Goal: Task Accomplishment & Management: Manage account settings

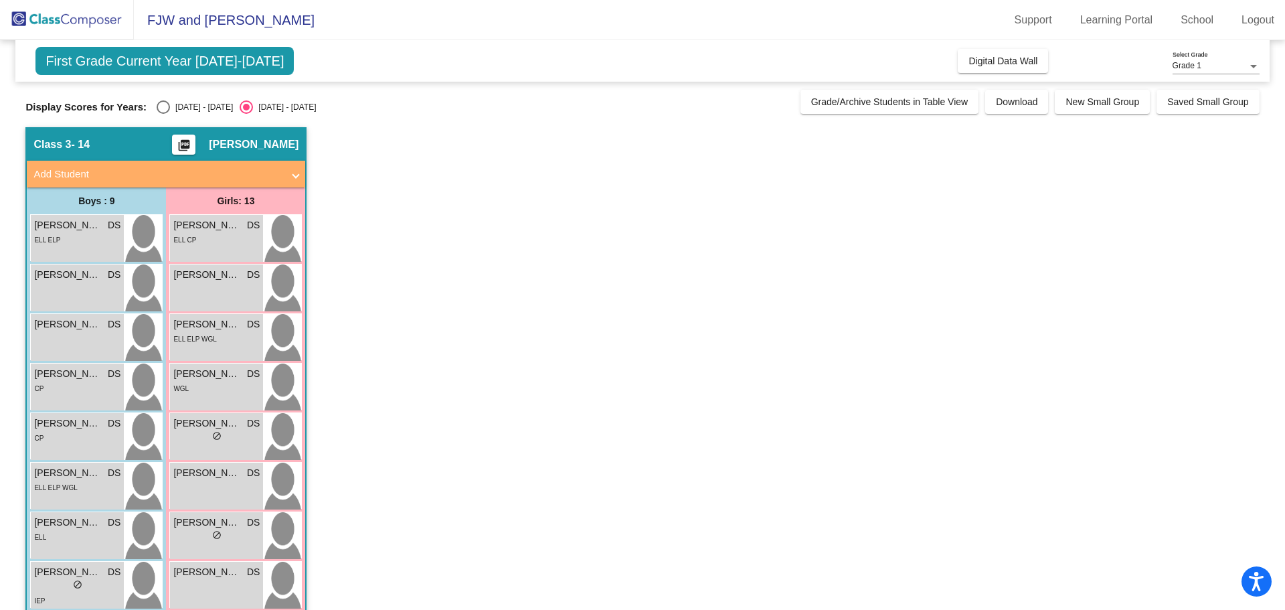
click at [169, 106] on div "Select an option" at bounding box center [163, 106] width 13 height 13
click at [163, 114] on input "[DATE] - [DATE]" at bounding box center [163, 114] width 1 height 1
radio input "true"
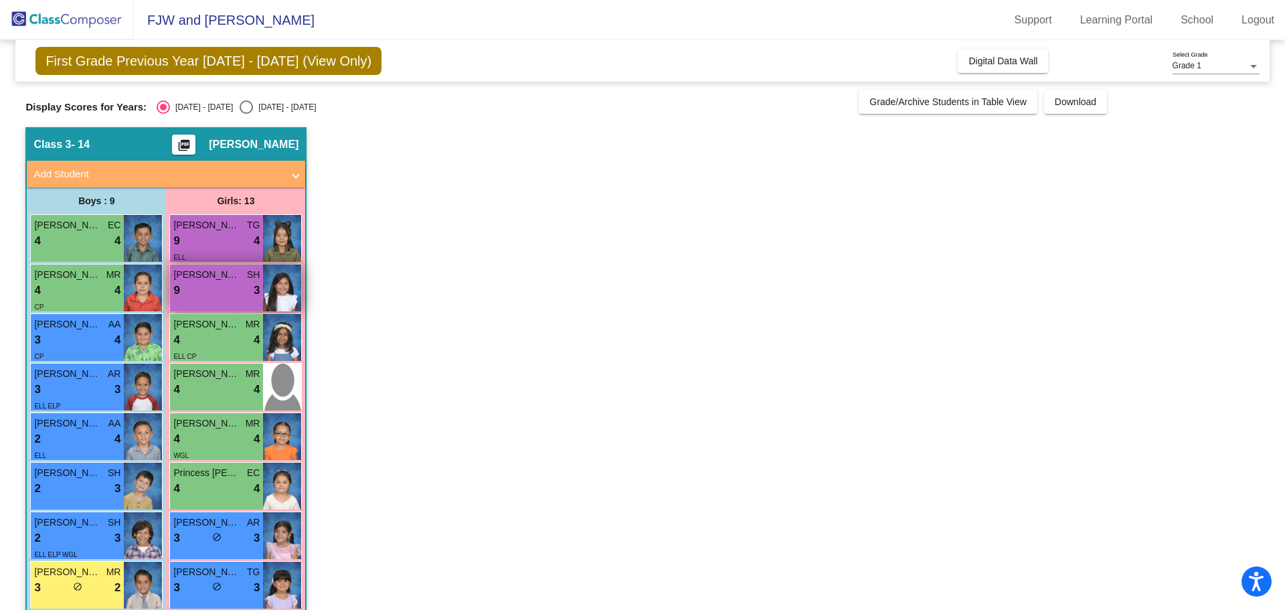
click at [217, 283] on div "9 lock do_not_disturb_alt 3" at bounding box center [216, 290] width 86 height 17
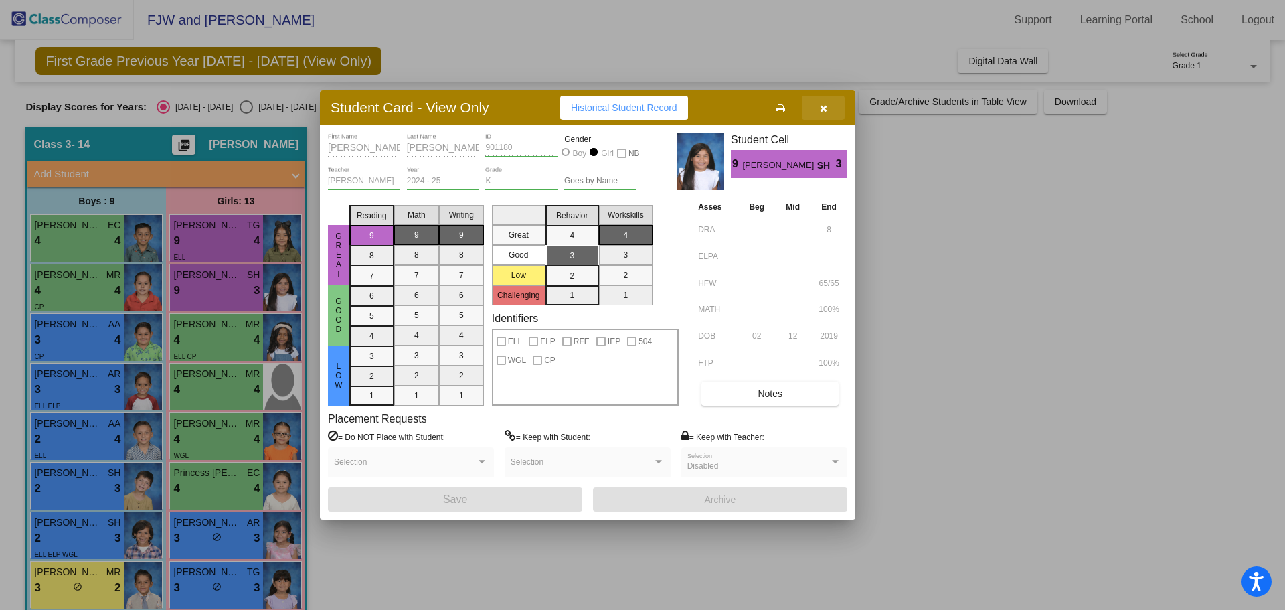
click at [824, 112] on icon "button" at bounding box center [823, 108] width 7 height 9
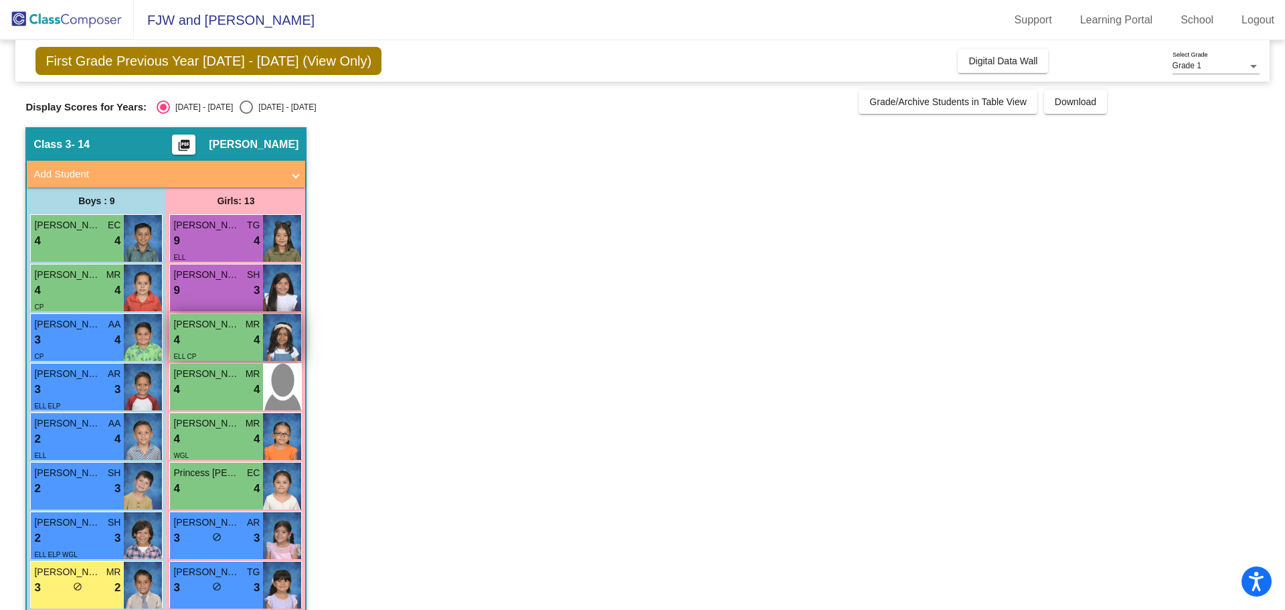
click at [223, 338] on div "4 lock do_not_disturb_alt 4" at bounding box center [216, 339] width 86 height 17
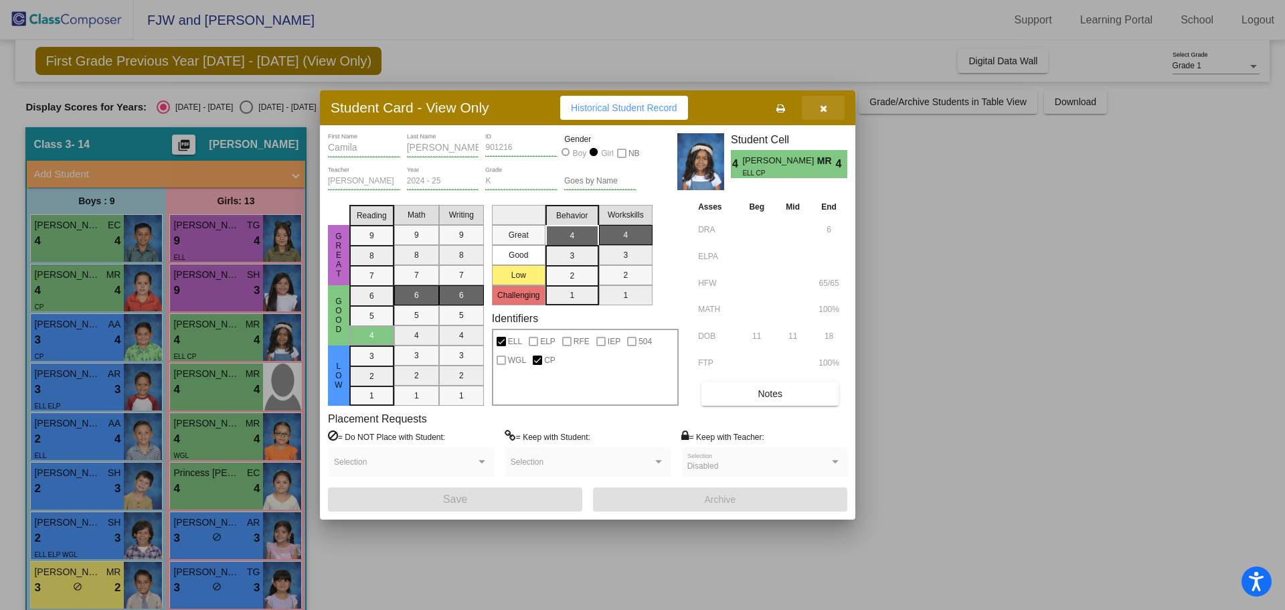
click at [825, 105] on icon "button" at bounding box center [823, 108] width 7 height 9
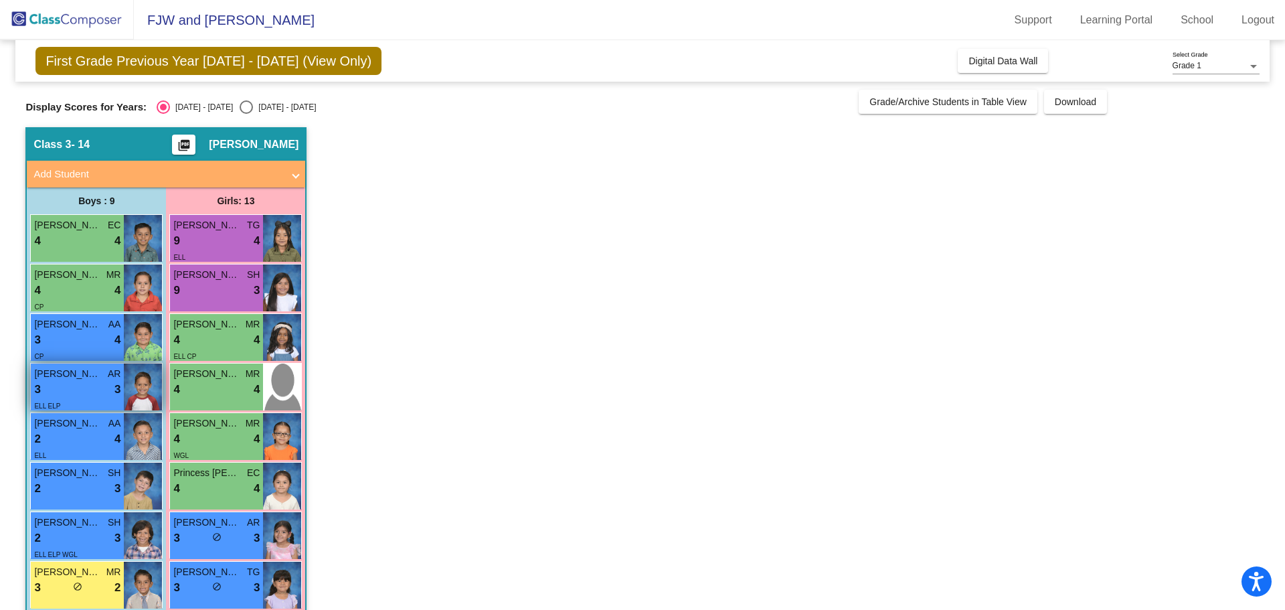
click at [96, 397] on div "3 lock do_not_disturb_alt 3" at bounding box center [77, 389] width 86 height 17
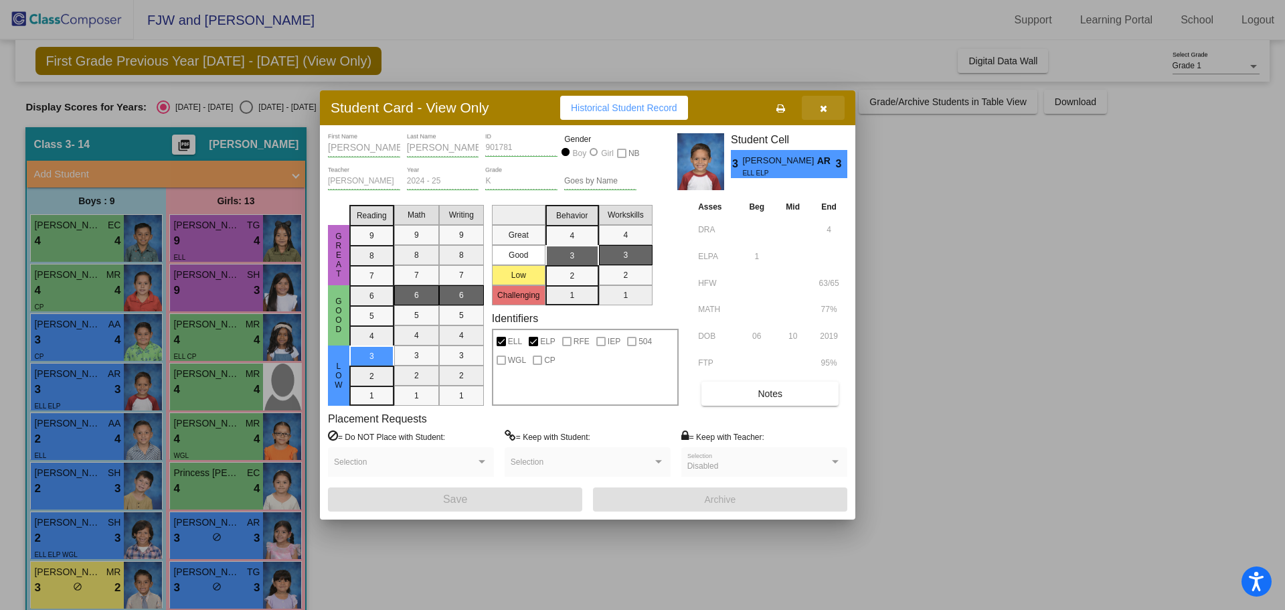
click at [819, 109] on button "button" at bounding box center [823, 108] width 43 height 24
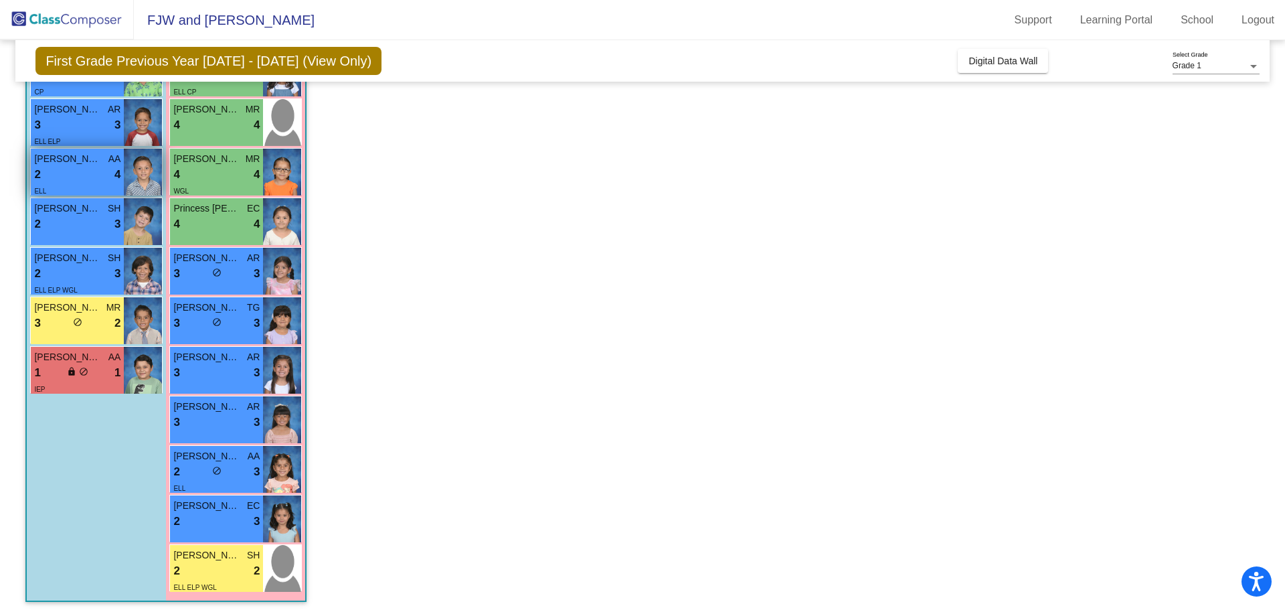
scroll to position [270, 0]
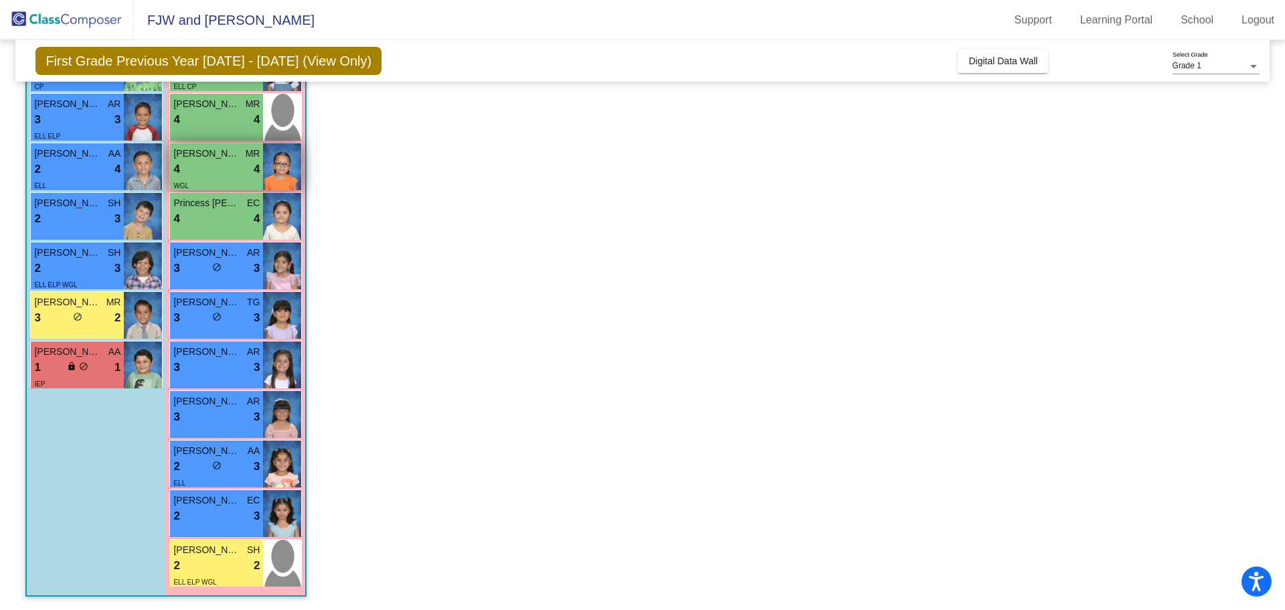
click at [257, 183] on div "WGL" at bounding box center [216, 185] width 86 height 14
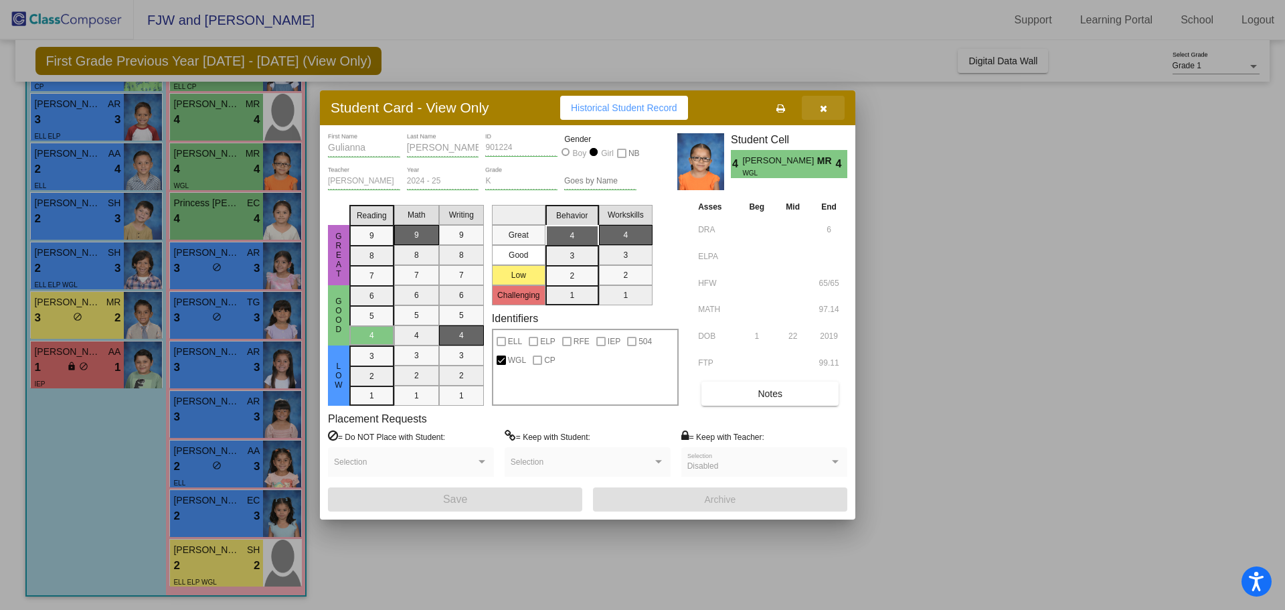
click at [826, 112] on icon "button" at bounding box center [823, 108] width 7 height 9
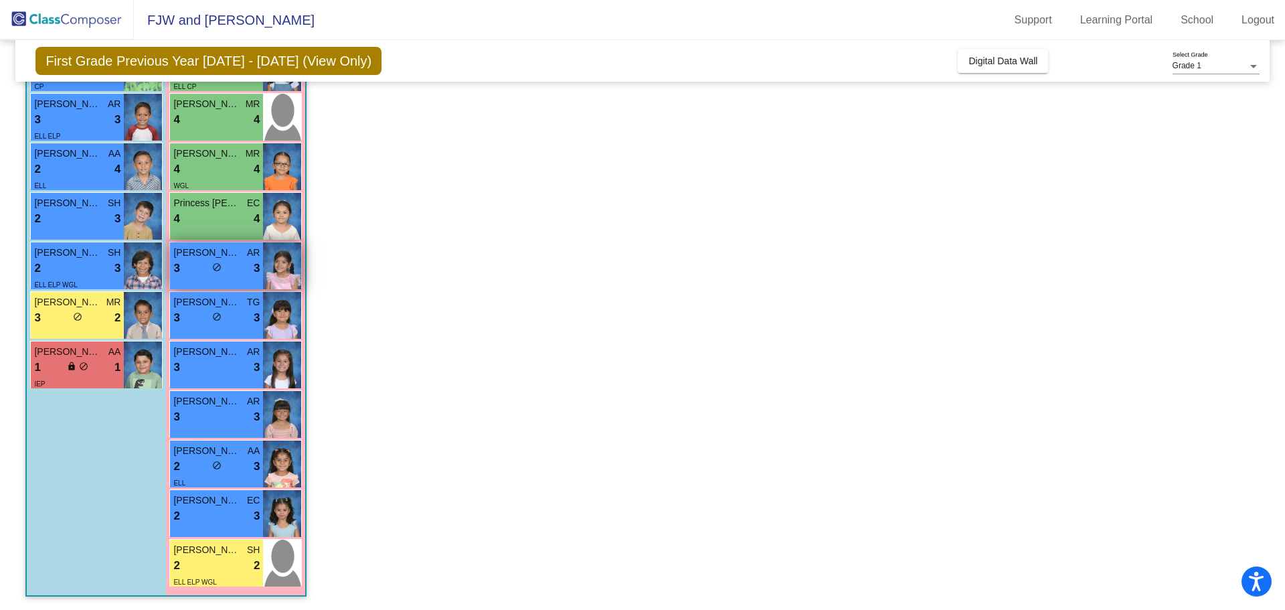
click at [250, 266] on div "3 lock do_not_disturb_alt 3" at bounding box center [216, 268] width 86 height 17
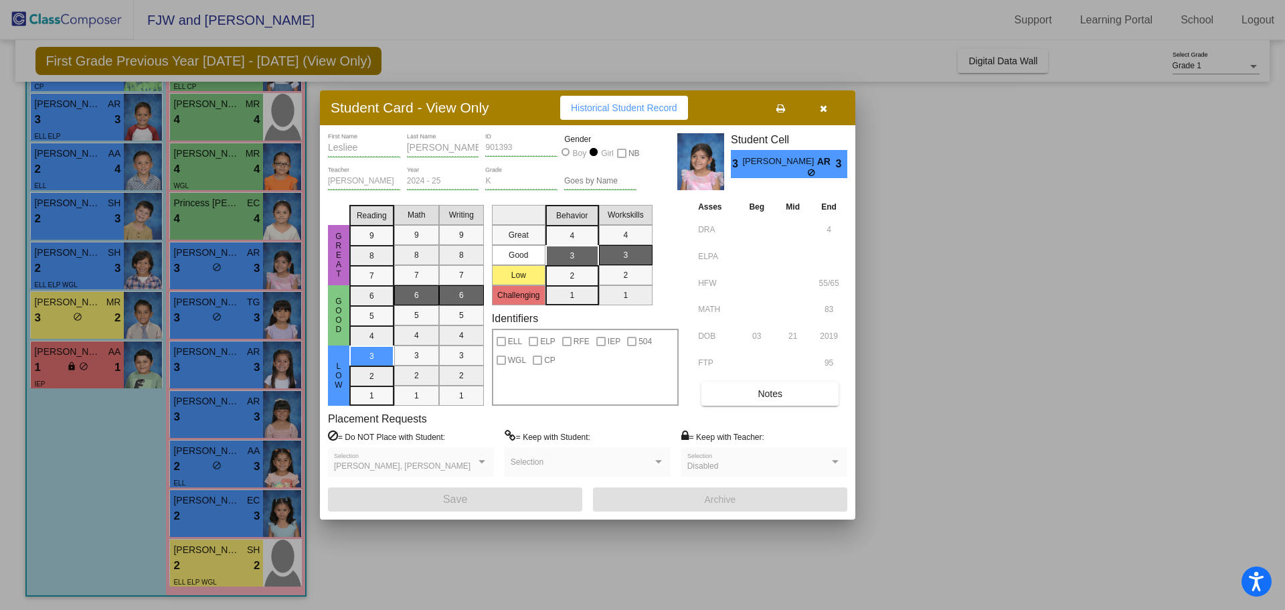
click at [454, 454] on div "[PERSON_NAME], [PERSON_NAME] Selection" at bounding box center [411, 465] width 154 height 24
click at [815, 109] on button "button" at bounding box center [823, 108] width 43 height 24
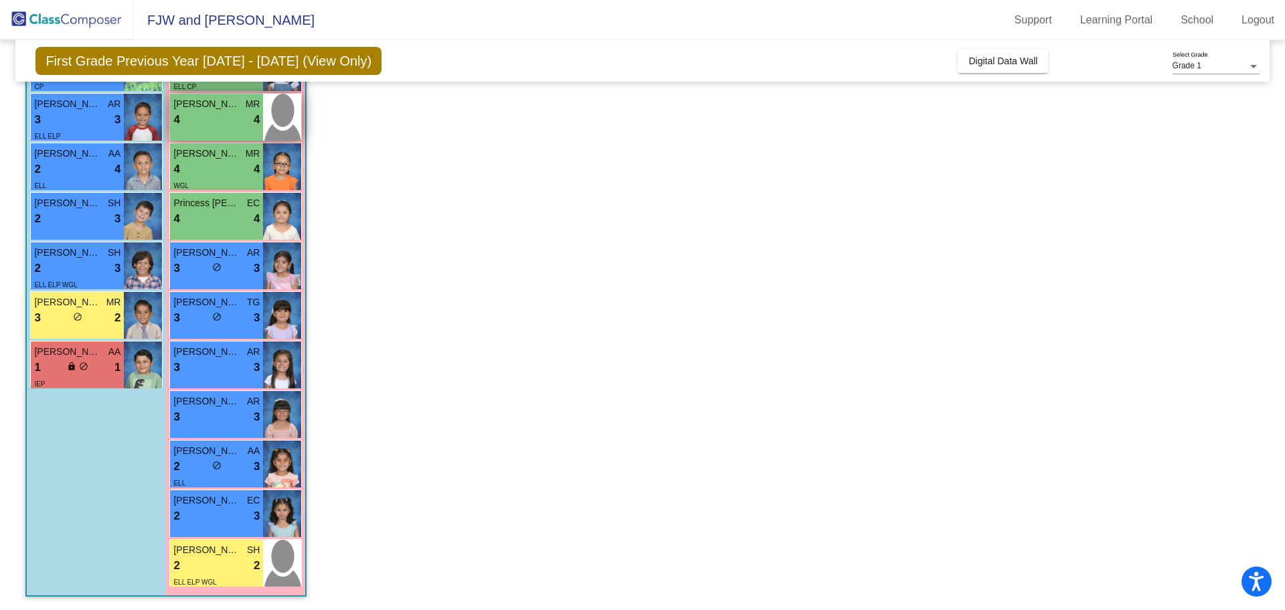
click at [213, 118] on div "4 lock do_not_disturb_alt 4" at bounding box center [216, 119] width 86 height 17
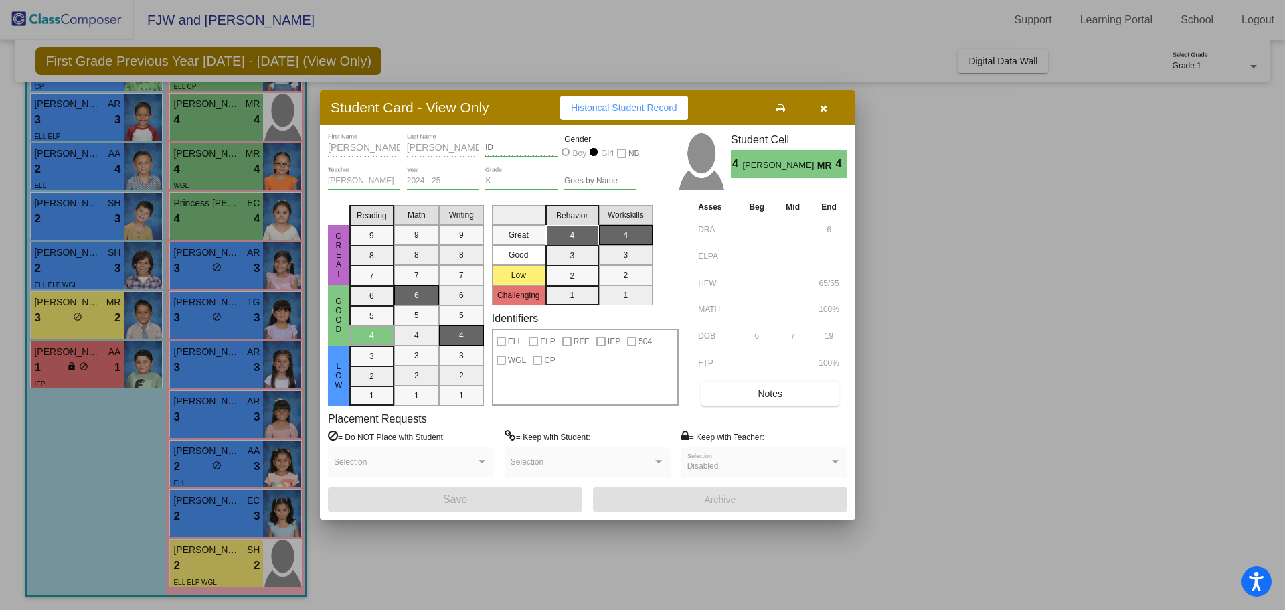
click at [815, 108] on button "button" at bounding box center [823, 108] width 43 height 24
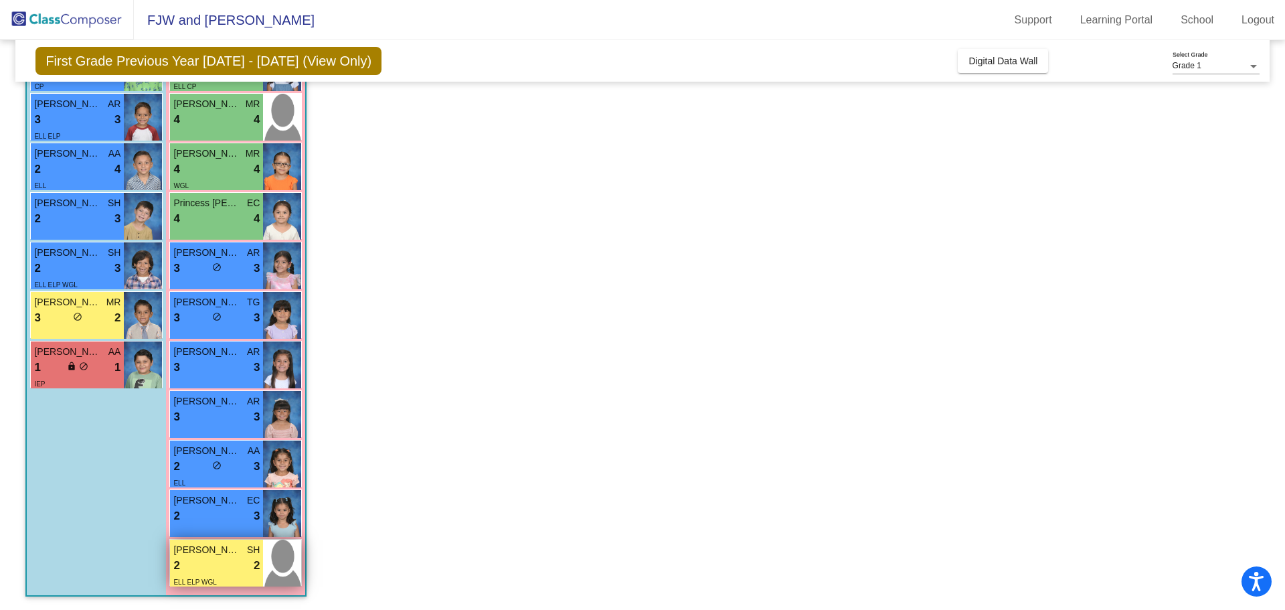
click at [231, 552] on span "[PERSON_NAME]" at bounding box center [206, 550] width 67 height 14
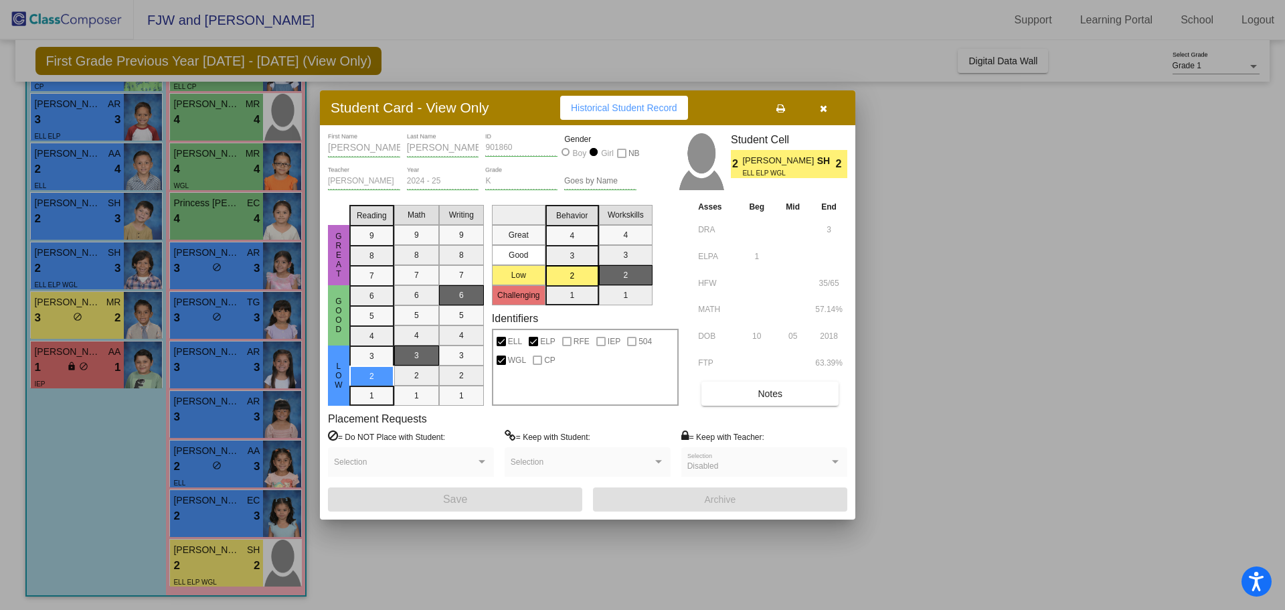
click at [821, 110] on icon "button" at bounding box center [823, 108] width 7 height 9
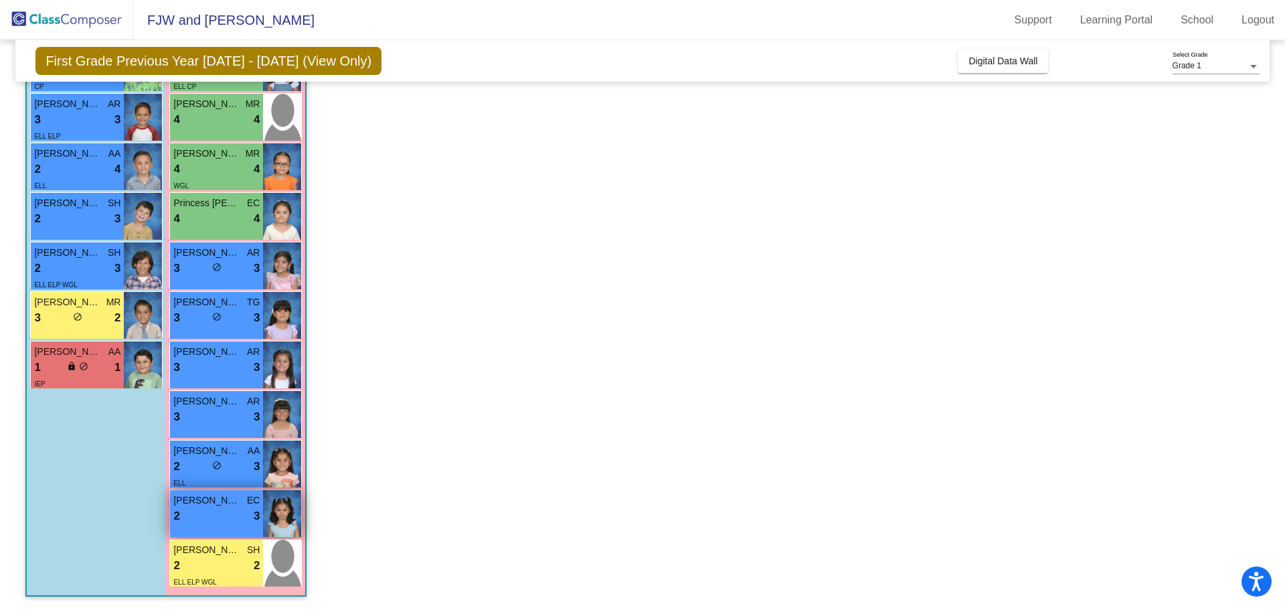
click at [227, 508] on div "2 lock do_not_disturb_alt 3" at bounding box center [216, 515] width 86 height 17
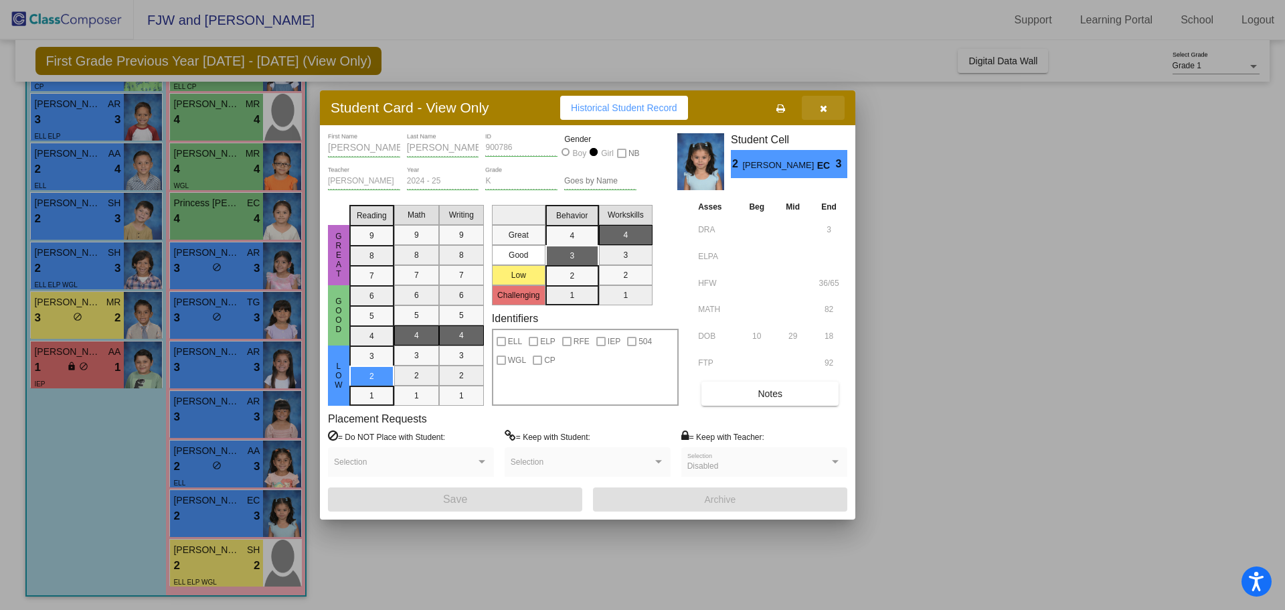
click at [823, 117] on button "button" at bounding box center [823, 108] width 43 height 24
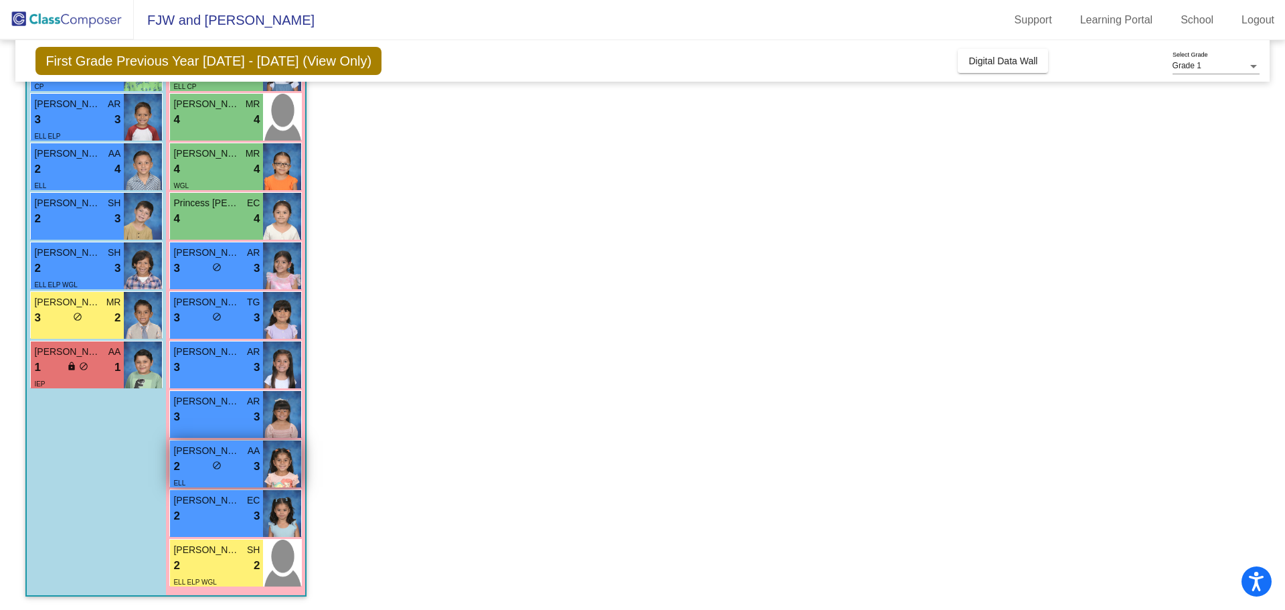
click at [237, 460] on div "2 lock do_not_disturb_alt 3" at bounding box center [216, 466] width 86 height 17
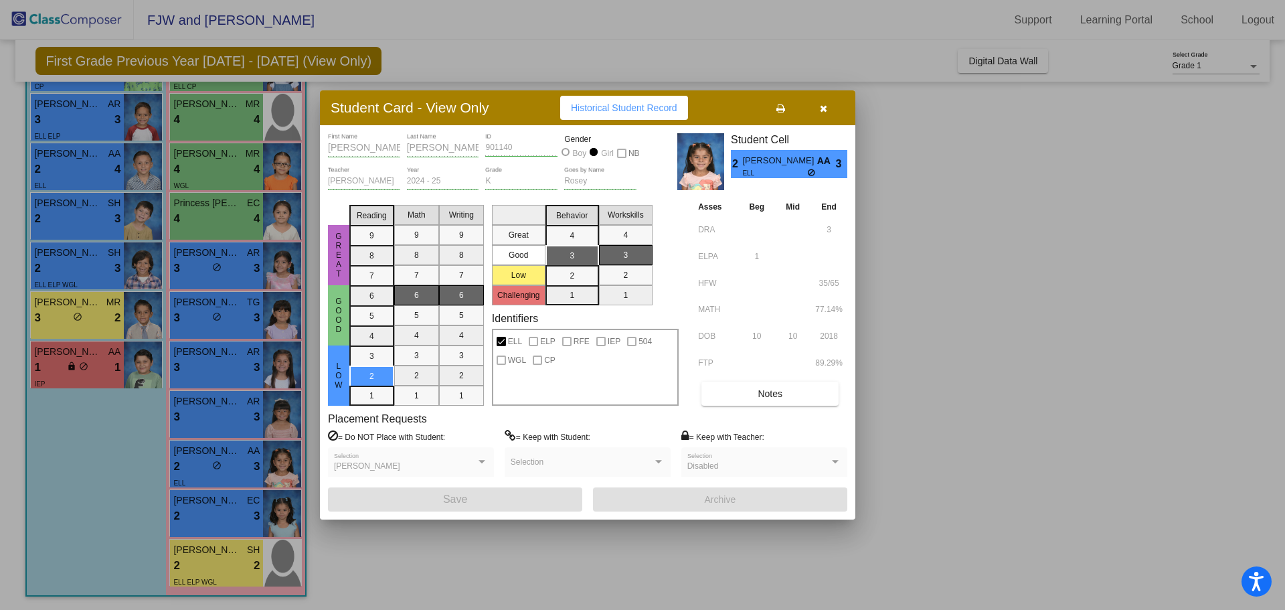
click at [825, 108] on icon "button" at bounding box center [823, 108] width 7 height 9
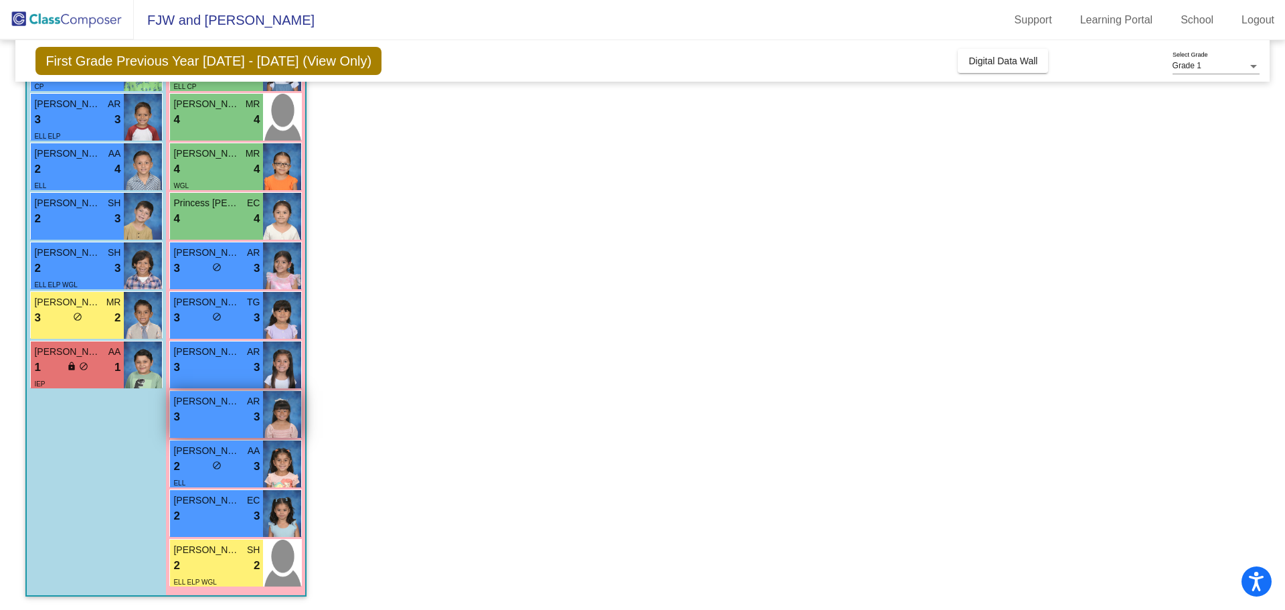
click at [228, 428] on div "[PERSON_NAME] AR 3 lock do_not_disturb_alt 3" at bounding box center [216, 414] width 93 height 47
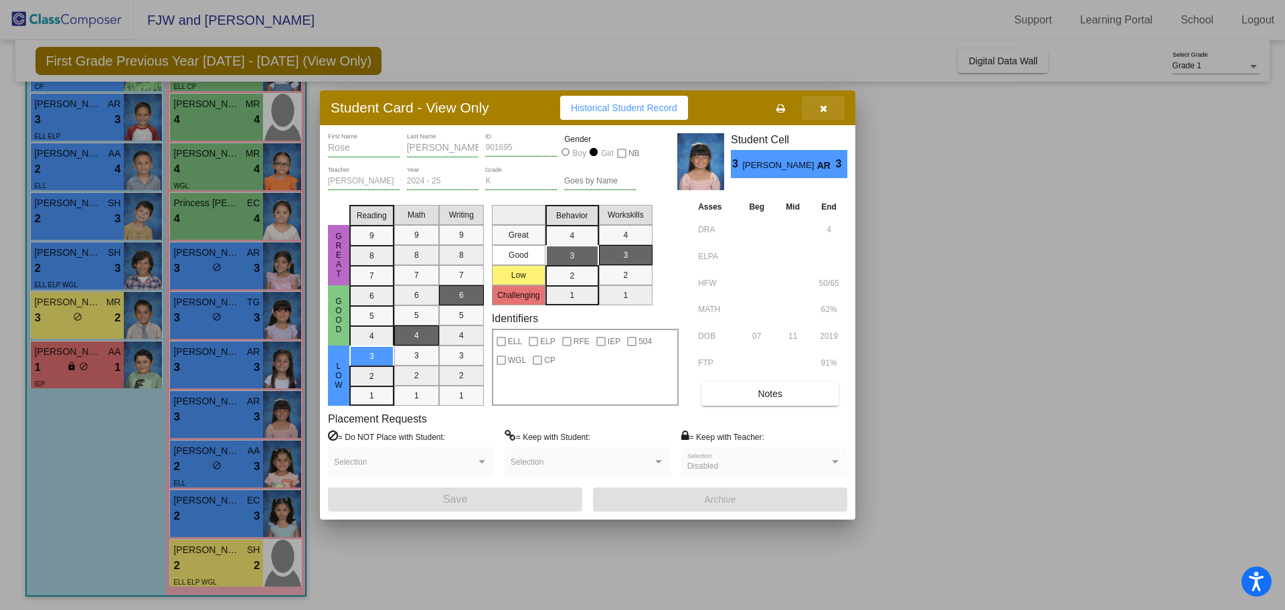
click at [825, 106] on icon "button" at bounding box center [823, 108] width 7 height 9
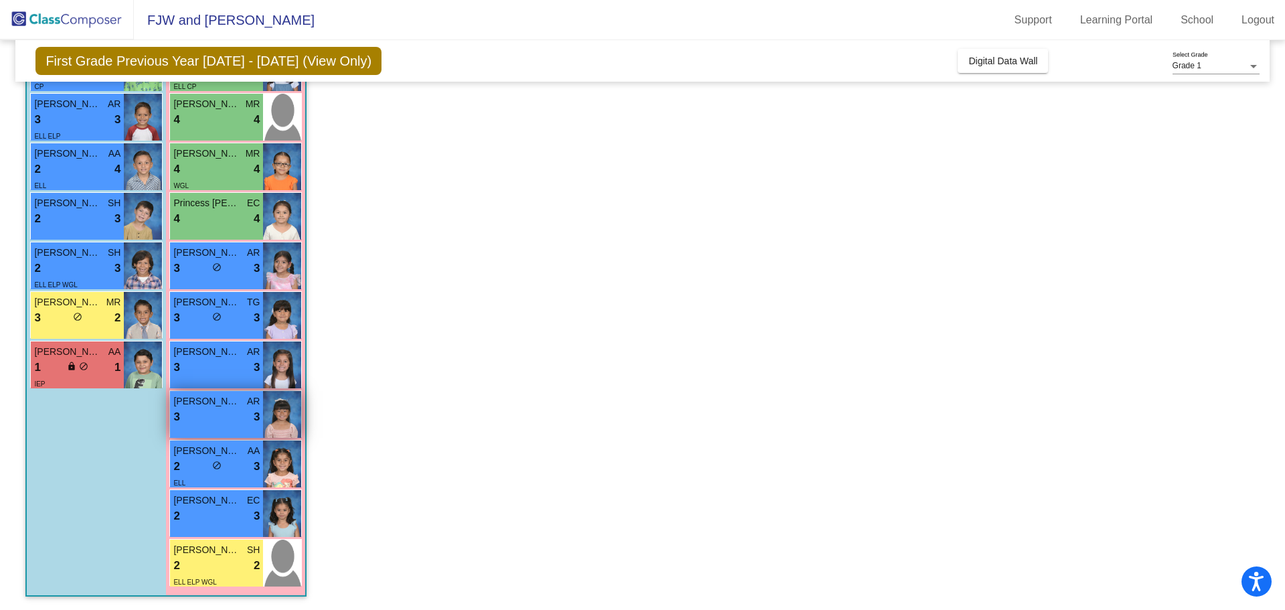
click at [235, 400] on span "[PERSON_NAME]" at bounding box center [206, 401] width 67 height 14
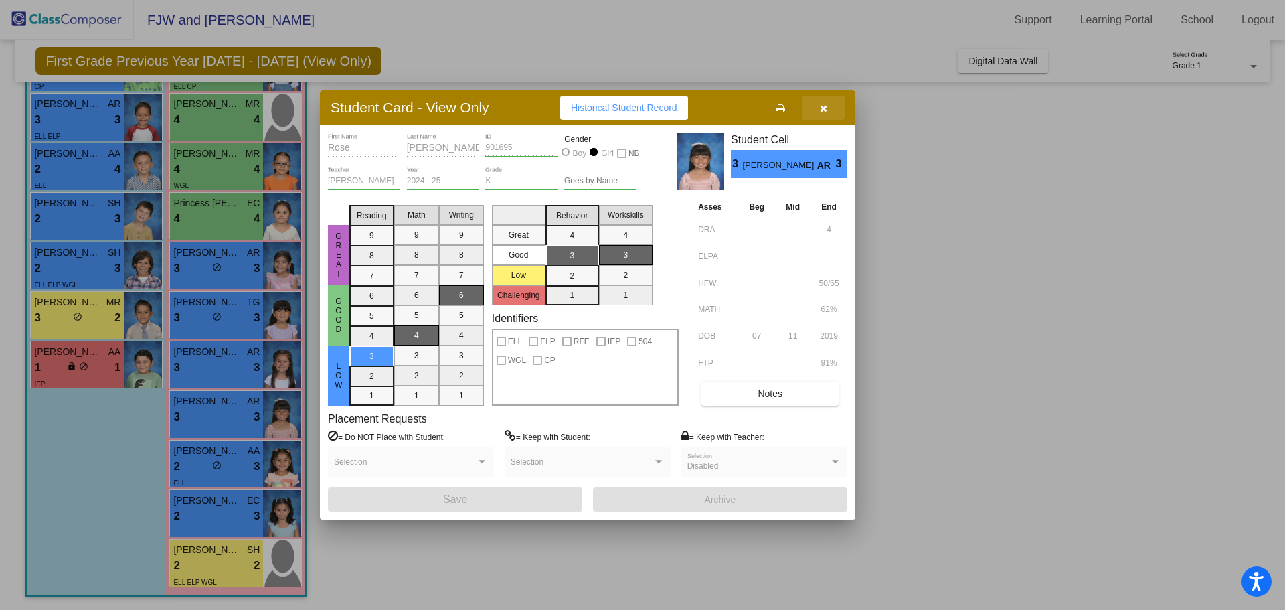
click at [828, 111] on button "button" at bounding box center [823, 108] width 43 height 24
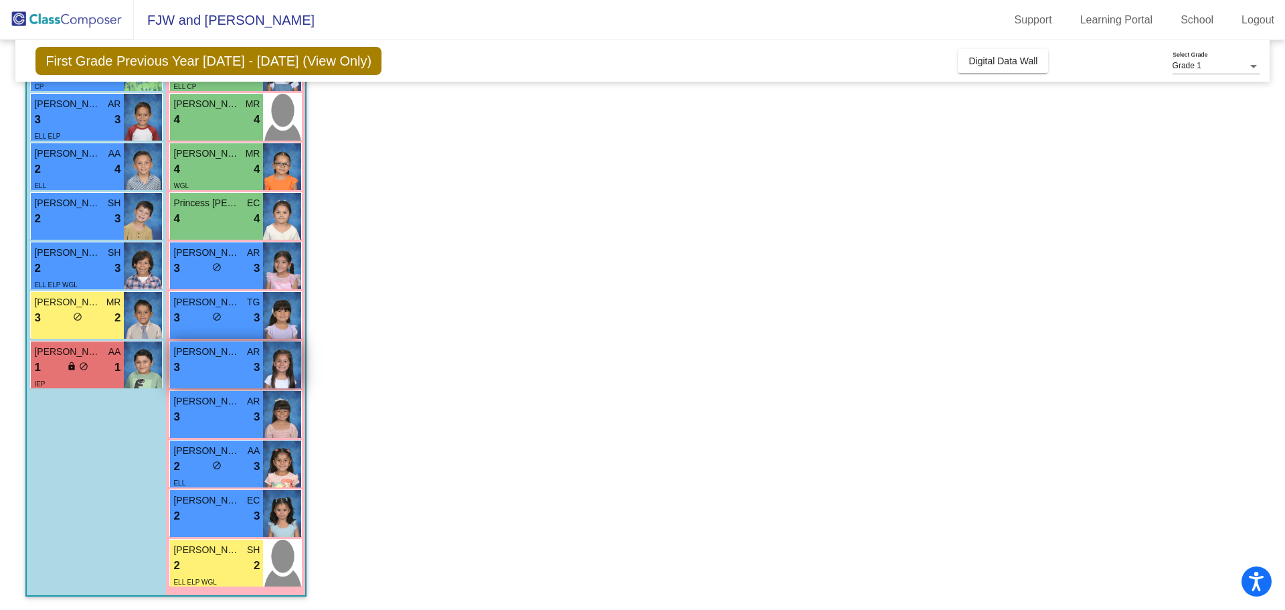
click at [213, 364] on div "3 lock do_not_disturb_alt 3" at bounding box center [216, 367] width 86 height 17
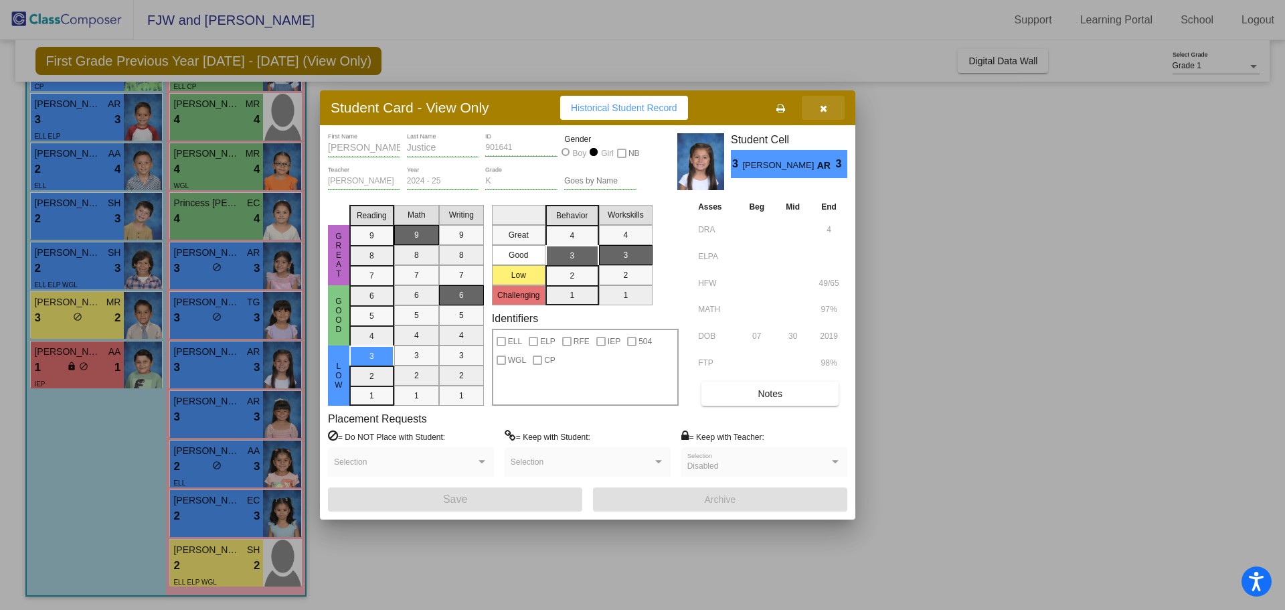
click at [827, 104] on button "button" at bounding box center [823, 108] width 43 height 24
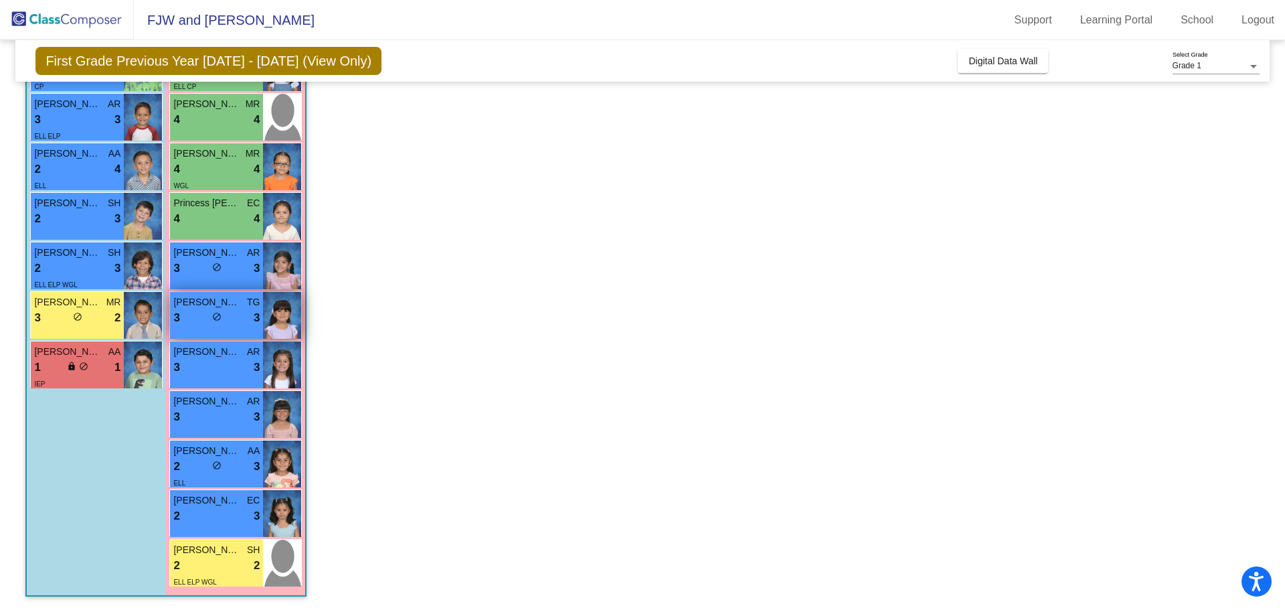
click at [219, 322] on div "lock do_not_disturb_alt" at bounding box center [216, 318] width 9 height 14
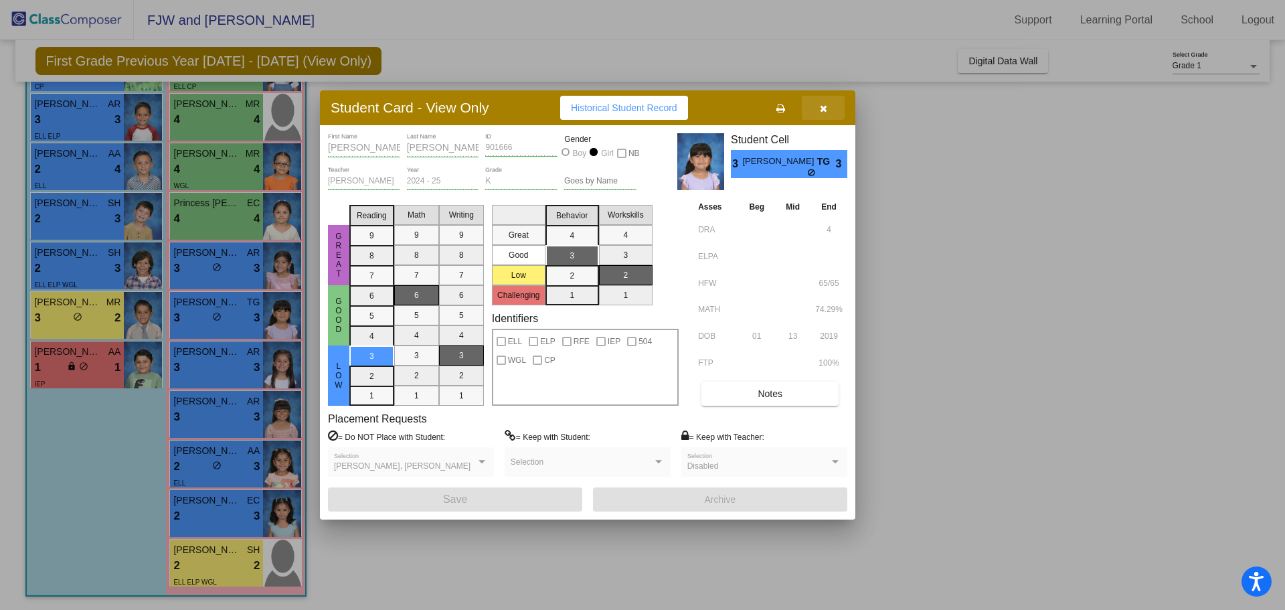
click at [819, 107] on button "button" at bounding box center [823, 108] width 43 height 24
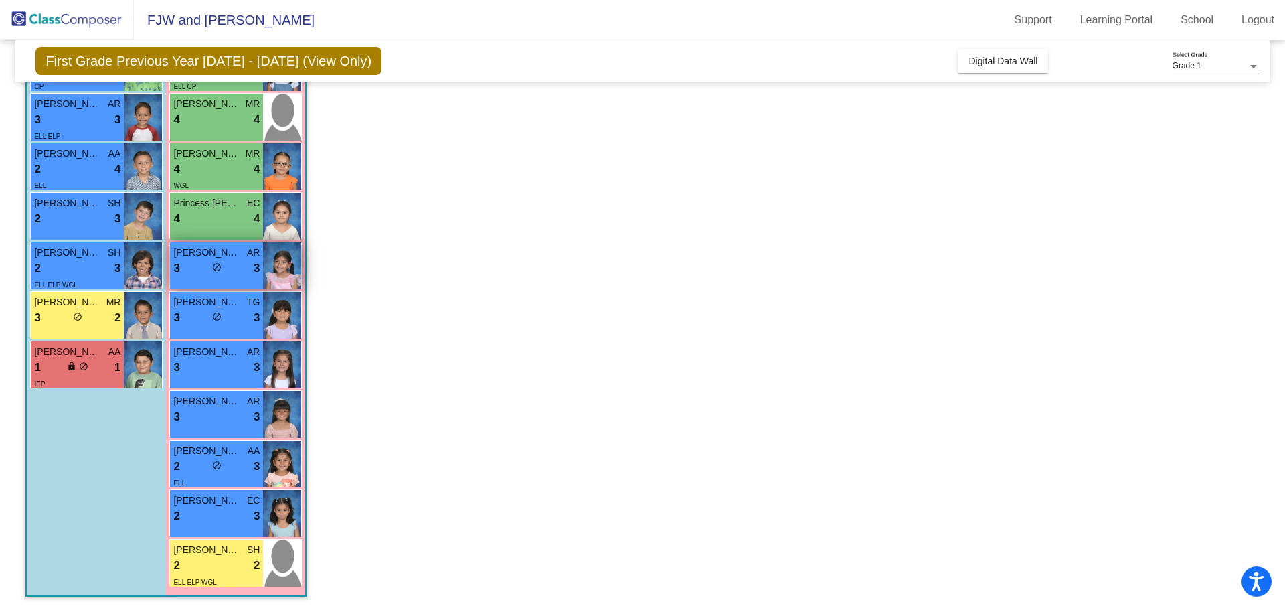
click at [212, 257] on span "[PERSON_NAME]" at bounding box center [206, 253] width 67 height 14
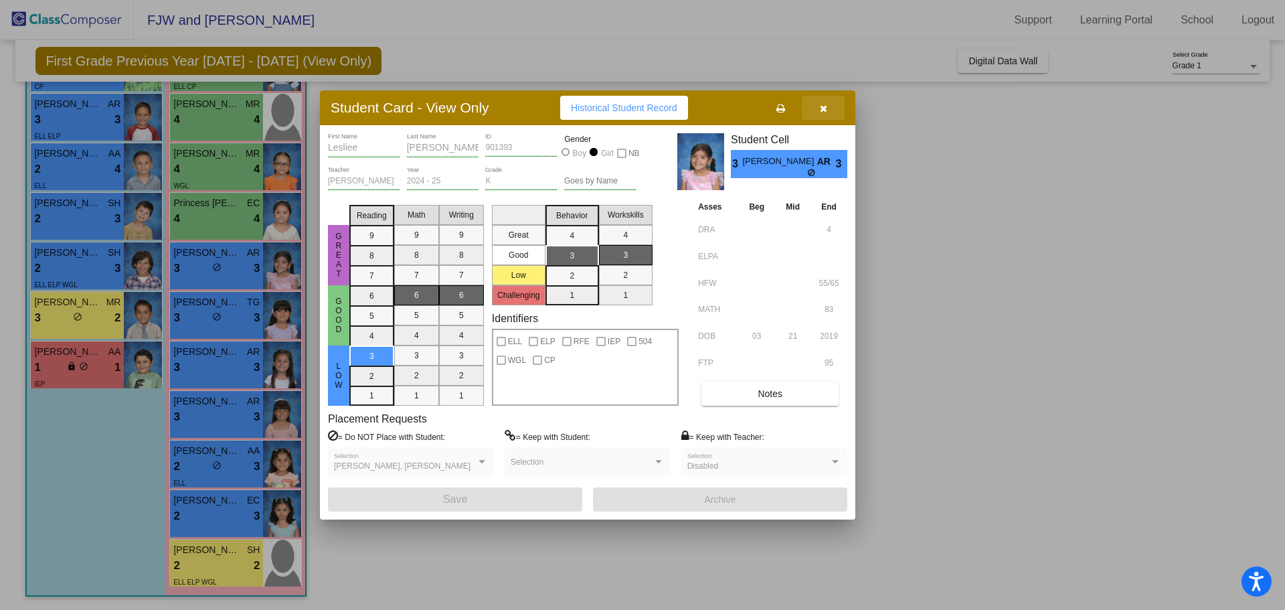
click at [822, 111] on icon "button" at bounding box center [823, 108] width 7 height 9
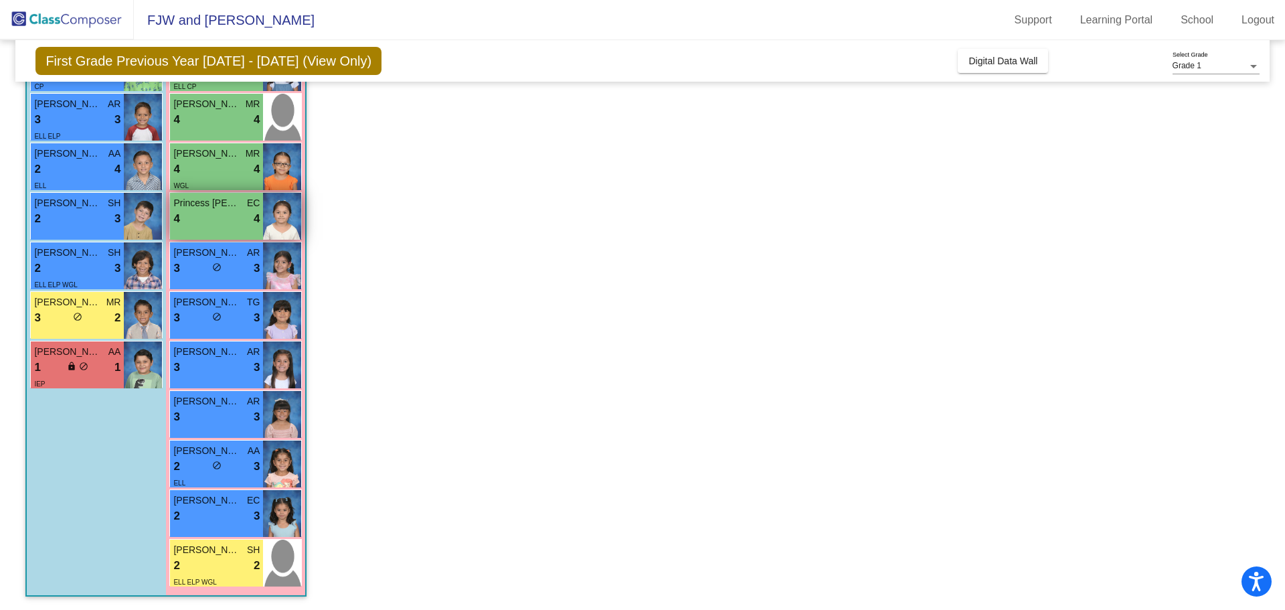
click at [244, 206] on div "Princess [PERSON_NAME]" at bounding box center [216, 203] width 86 height 14
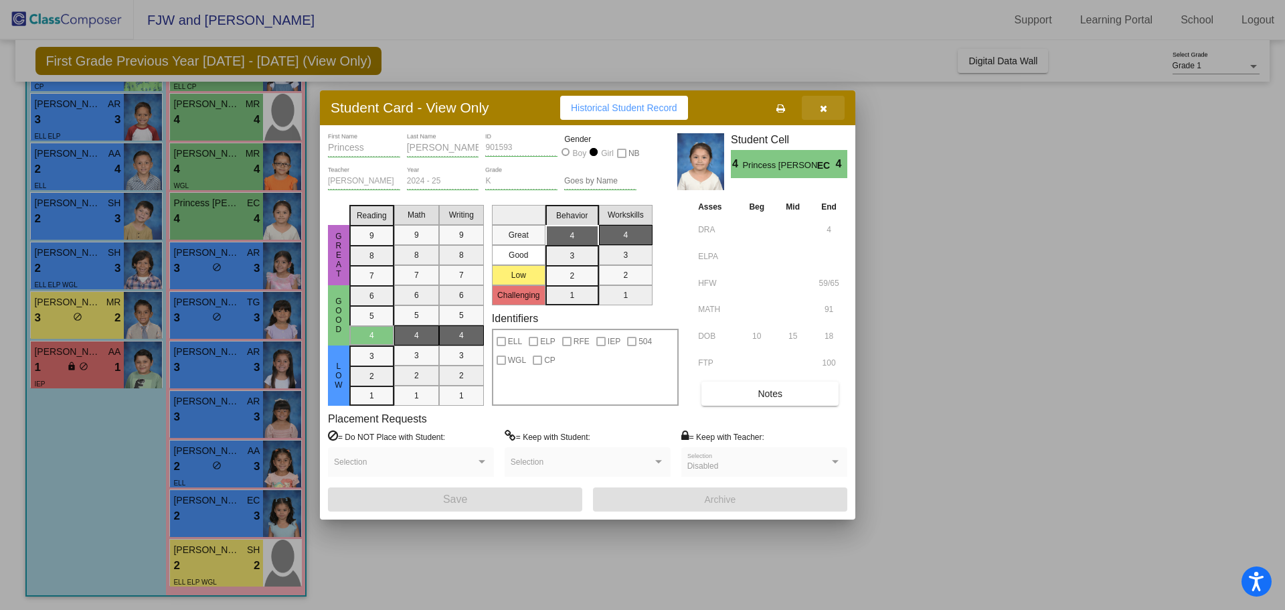
click at [821, 105] on icon "button" at bounding box center [823, 108] width 7 height 9
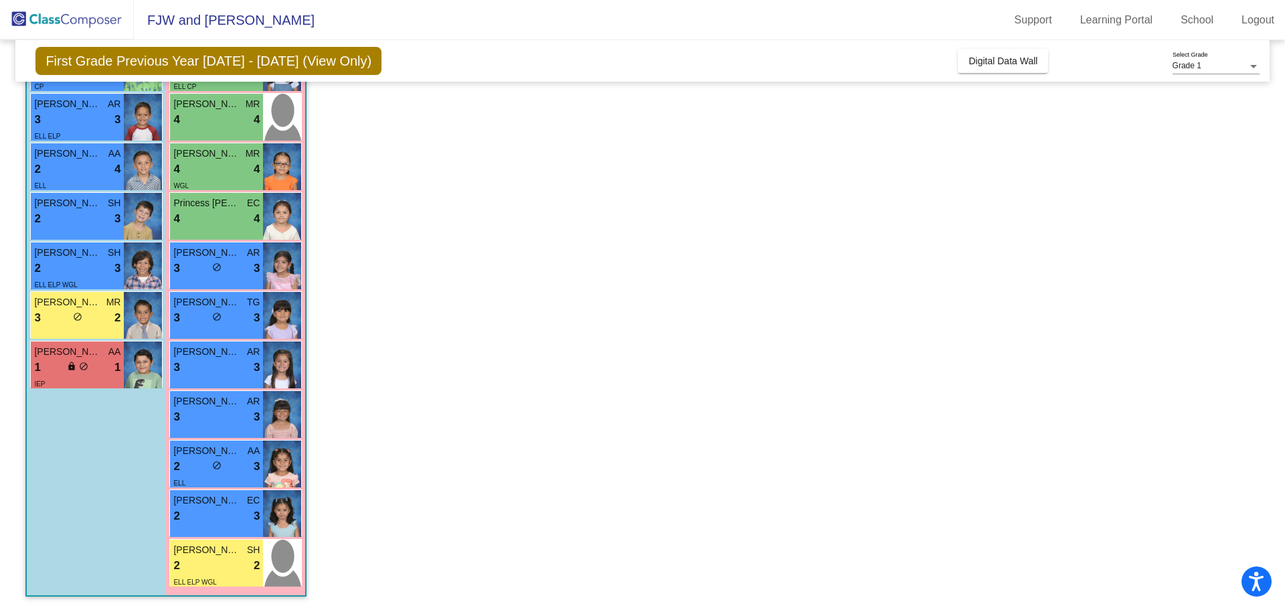
click at [280, 191] on div "[PERSON_NAME] TG 9 lock do_not_disturb_alt 4 ELL [PERSON_NAME] [PERSON_NAME] 9 …" at bounding box center [235, 266] width 133 height 644
click at [267, 168] on img at bounding box center [282, 166] width 38 height 47
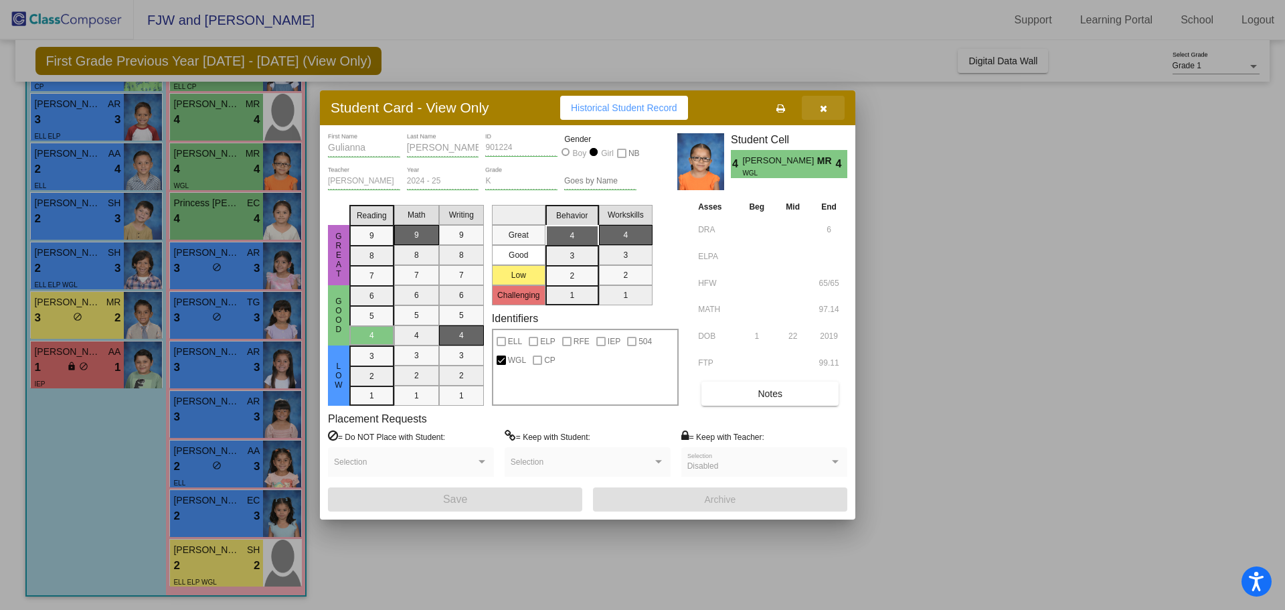
click at [822, 106] on icon "button" at bounding box center [823, 108] width 7 height 9
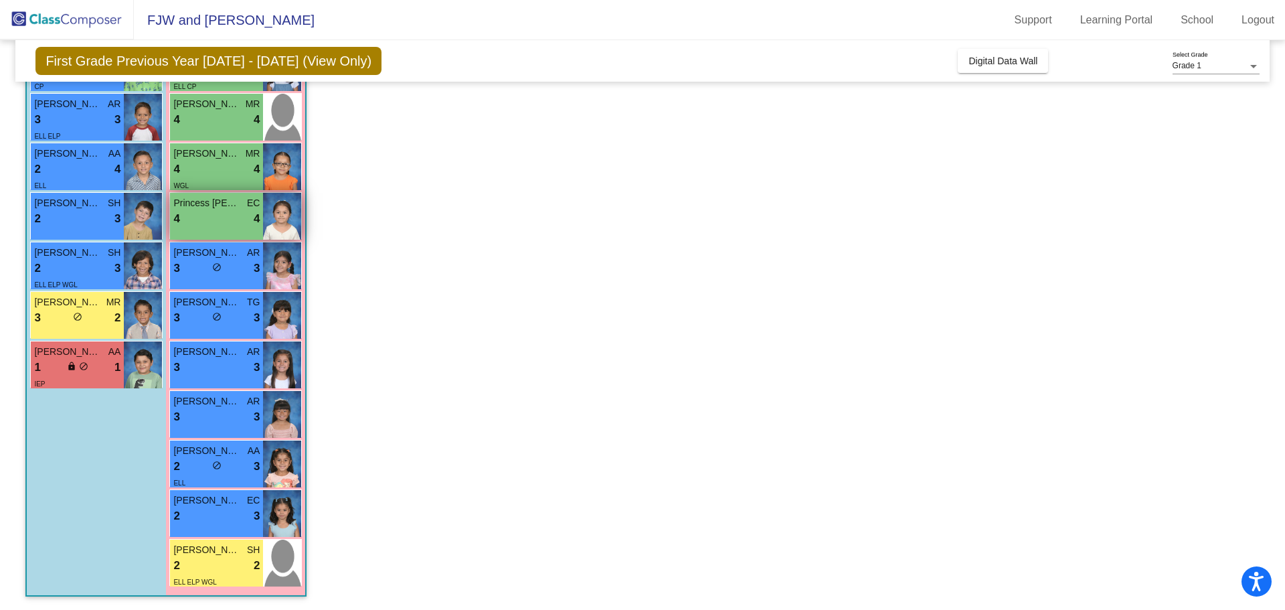
click at [234, 210] on div "4 lock do_not_disturb_alt 4" at bounding box center [216, 218] width 86 height 17
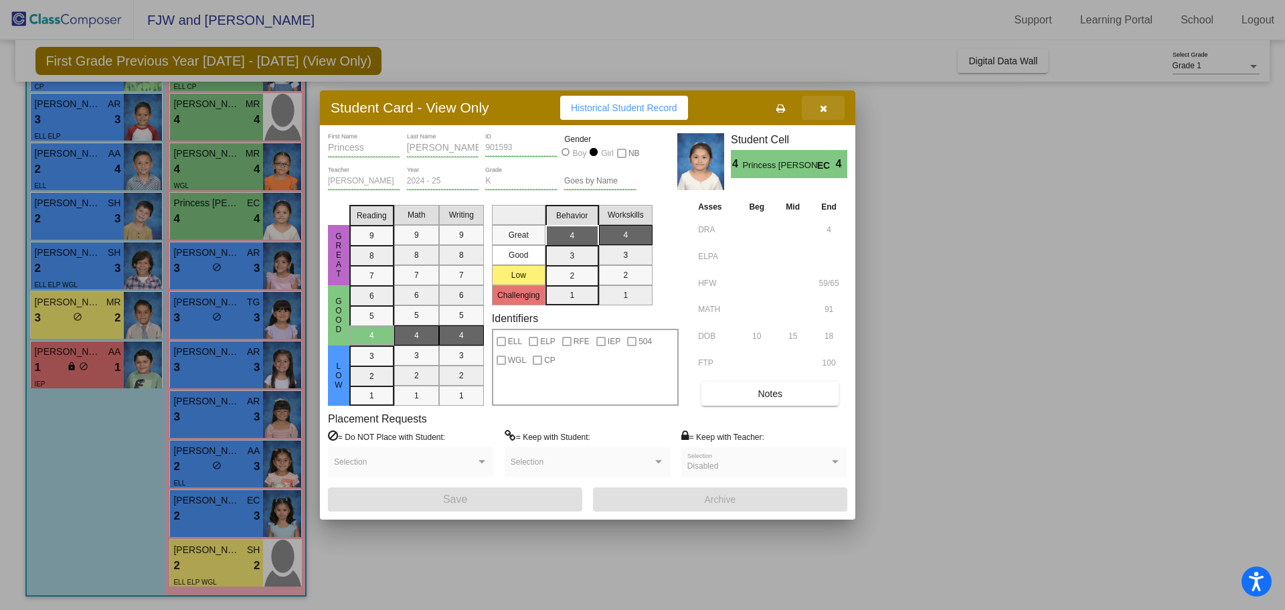
click at [816, 102] on button "button" at bounding box center [823, 108] width 43 height 24
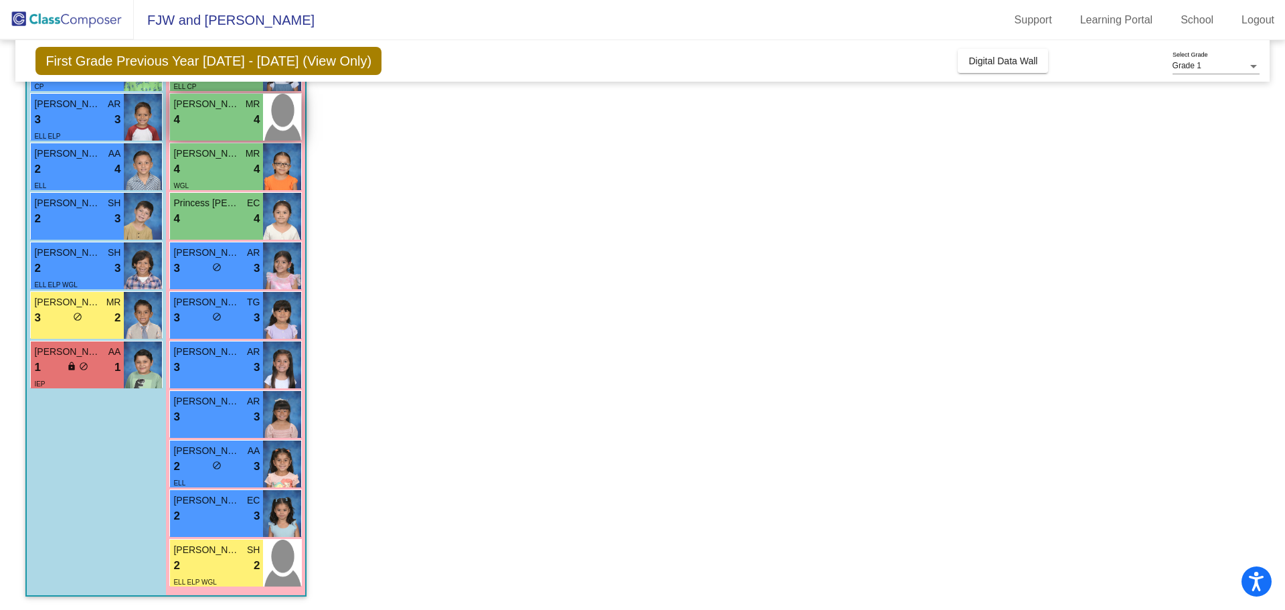
click at [242, 128] on div "4 lock do_not_disturb_alt 4" at bounding box center [216, 119] width 86 height 17
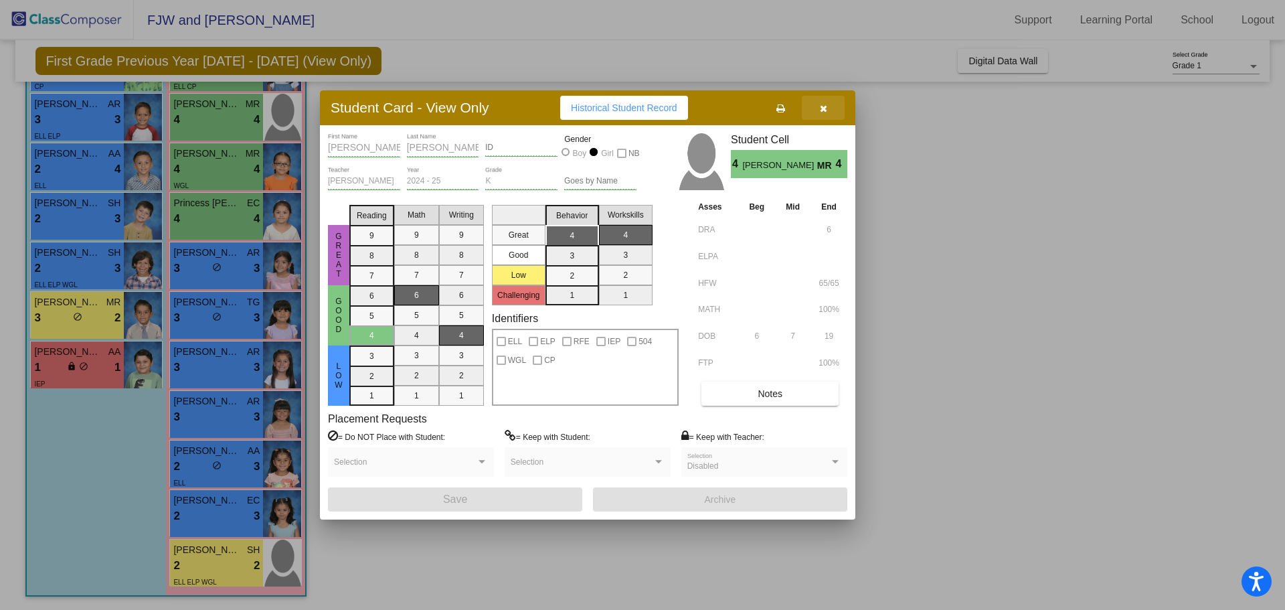
click at [822, 114] on button "button" at bounding box center [823, 108] width 43 height 24
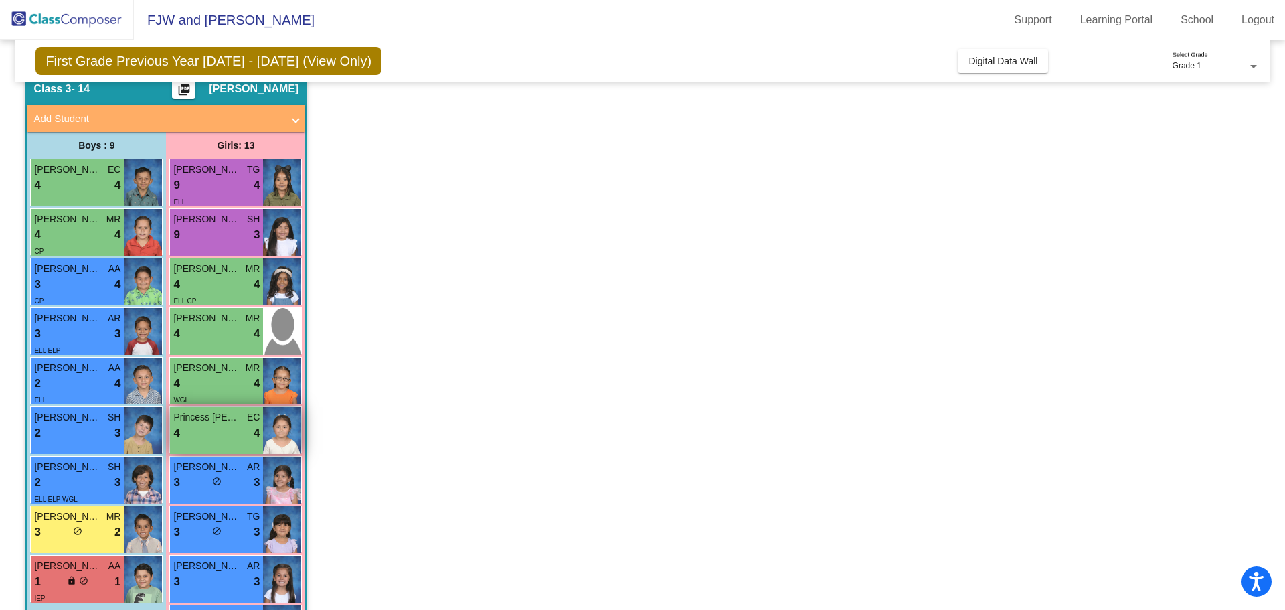
scroll to position [0, 0]
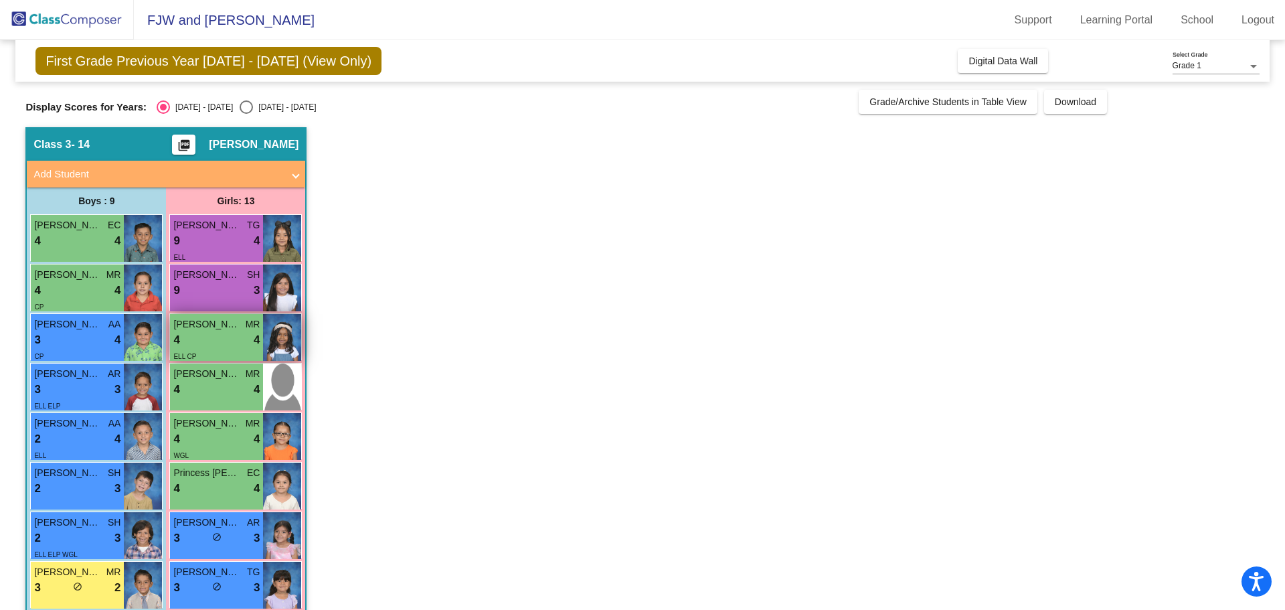
click at [235, 346] on div "4 lock do_not_disturb_alt 4" at bounding box center [216, 339] width 86 height 17
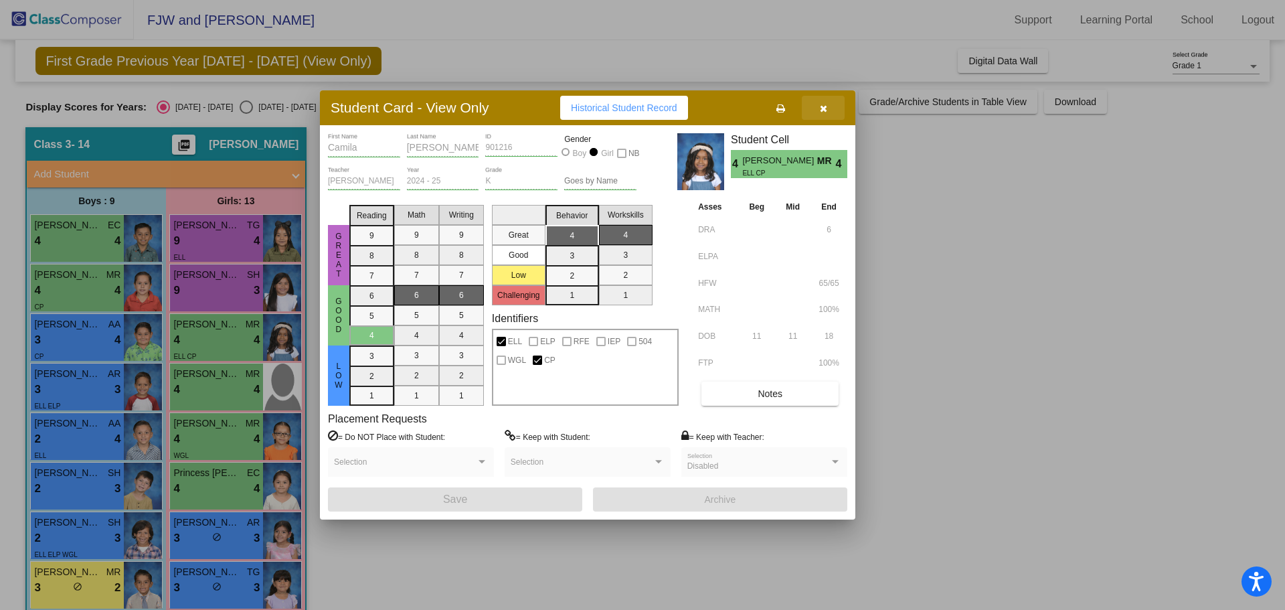
click at [824, 112] on icon "button" at bounding box center [823, 108] width 7 height 9
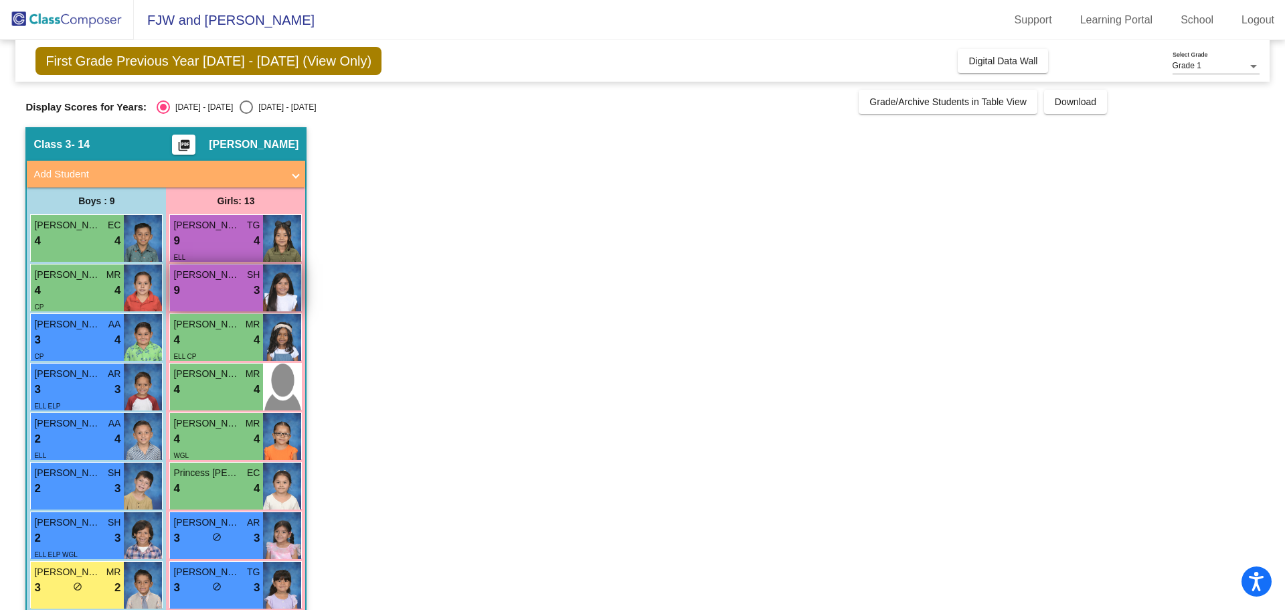
click at [252, 276] on span "SH" at bounding box center [253, 275] width 13 height 14
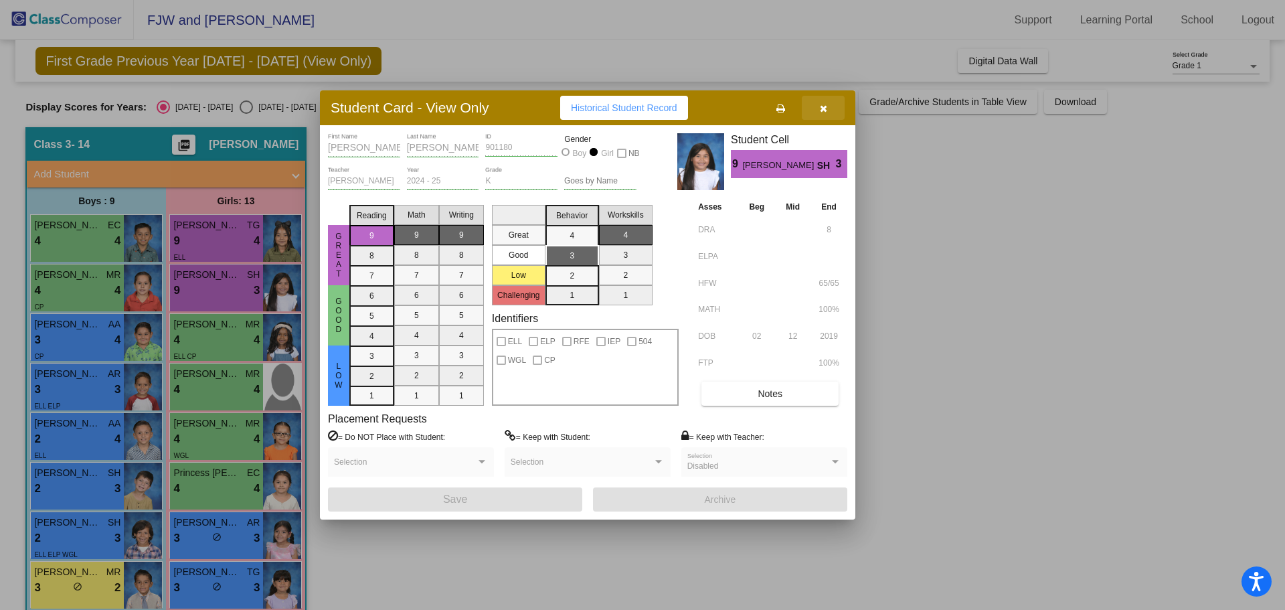
click at [825, 101] on button "button" at bounding box center [823, 108] width 43 height 24
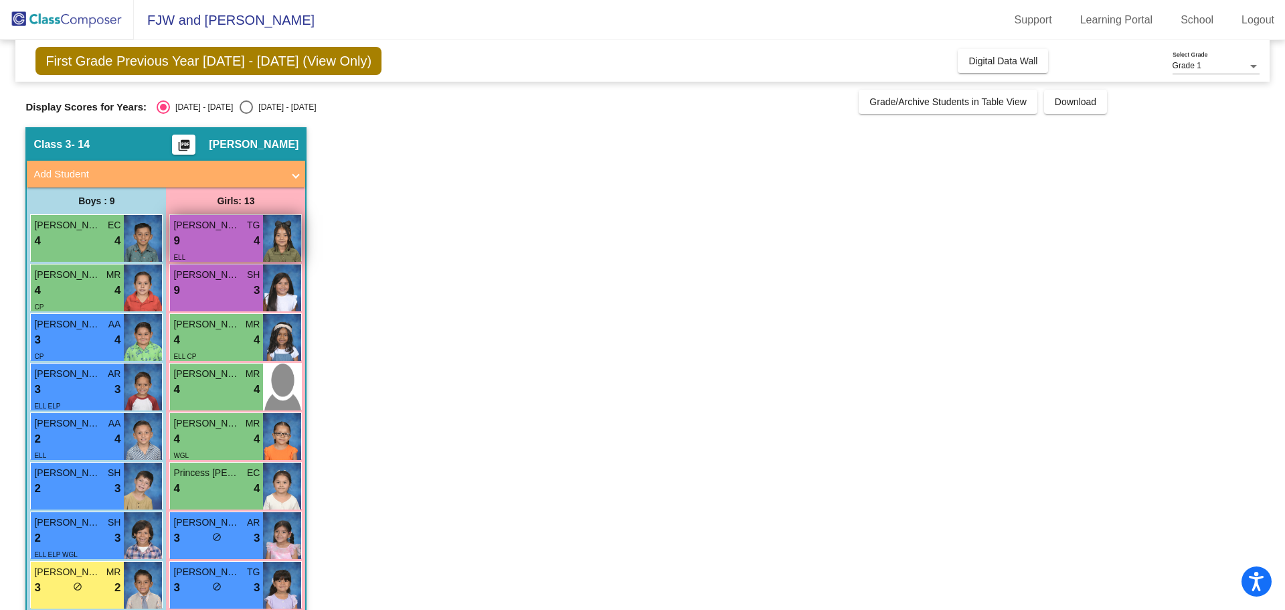
click at [229, 246] on div "9 lock do_not_disturb_alt 4" at bounding box center [216, 240] width 86 height 17
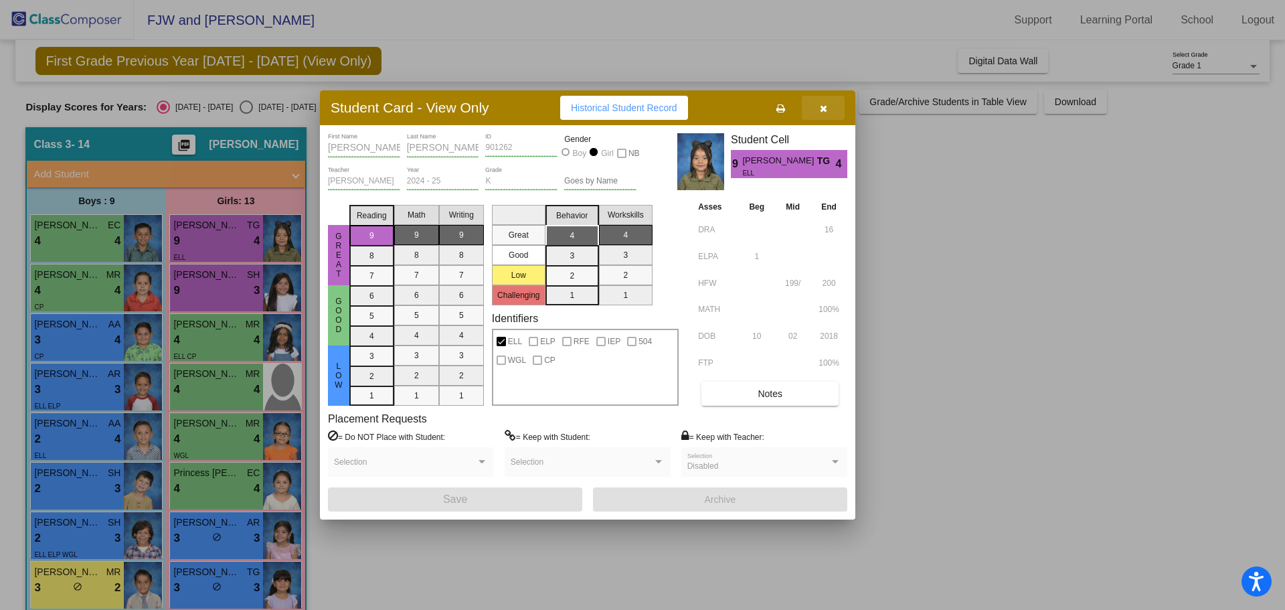
click at [821, 106] on icon "button" at bounding box center [823, 108] width 7 height 9
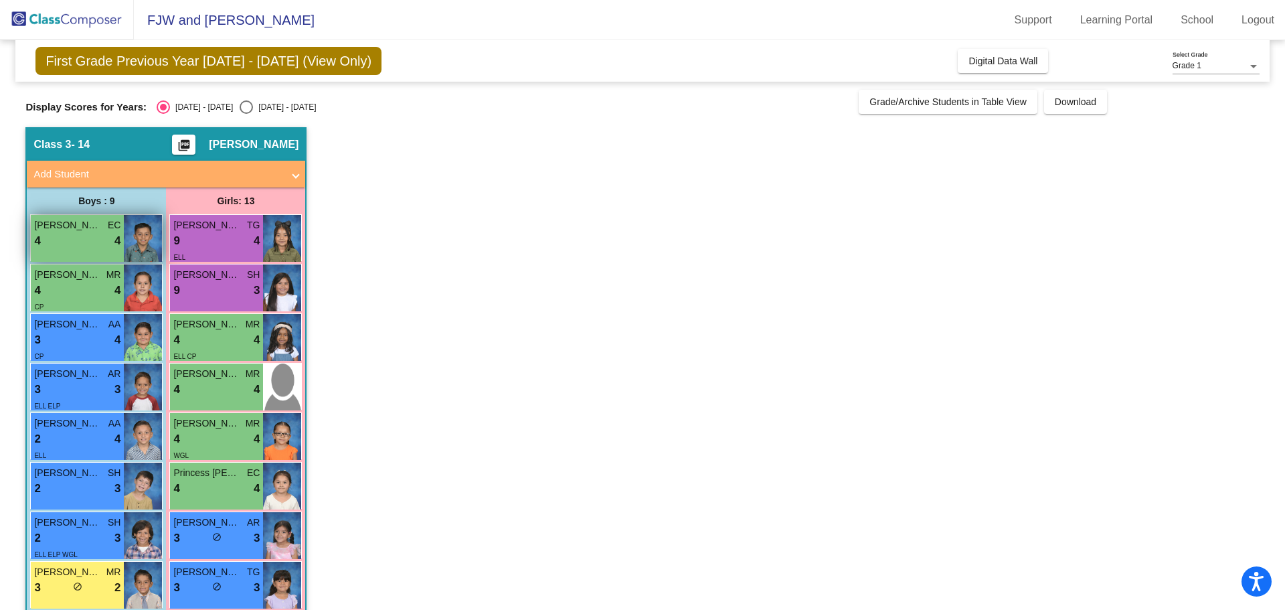
click at [91, 236] on div "4 lock do_not_disturb_alt 4" at bounding box center [77, 240] width 86 height 17
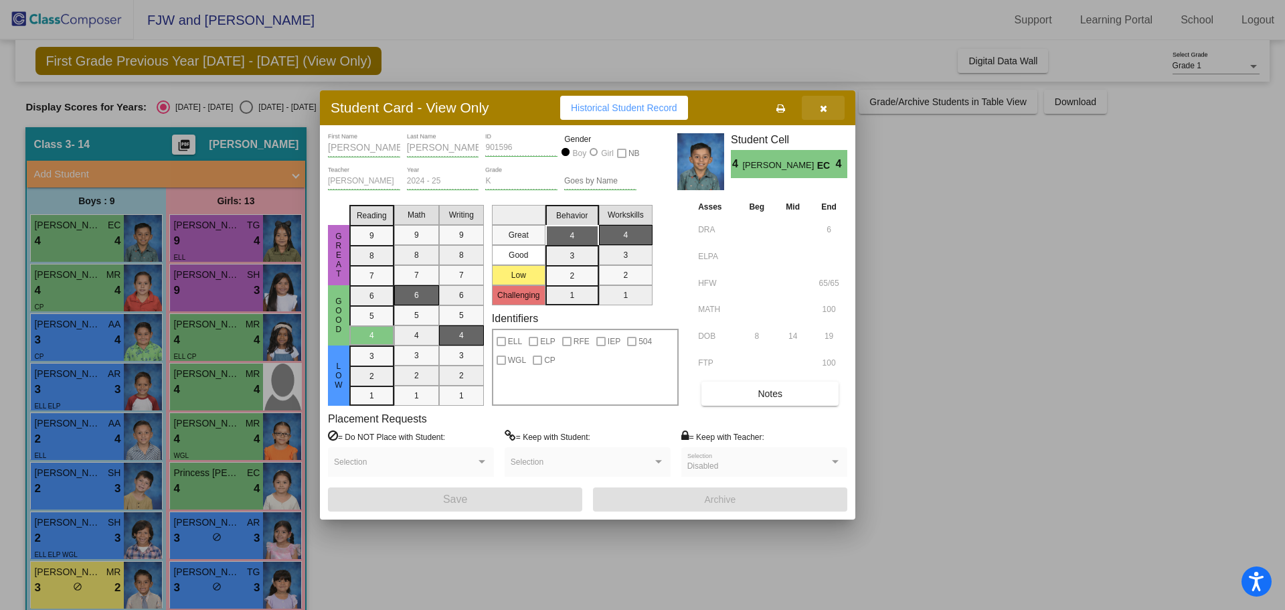
click at [824, 113] on icon "button" at bounding box center [823, 108] width 7 height 9
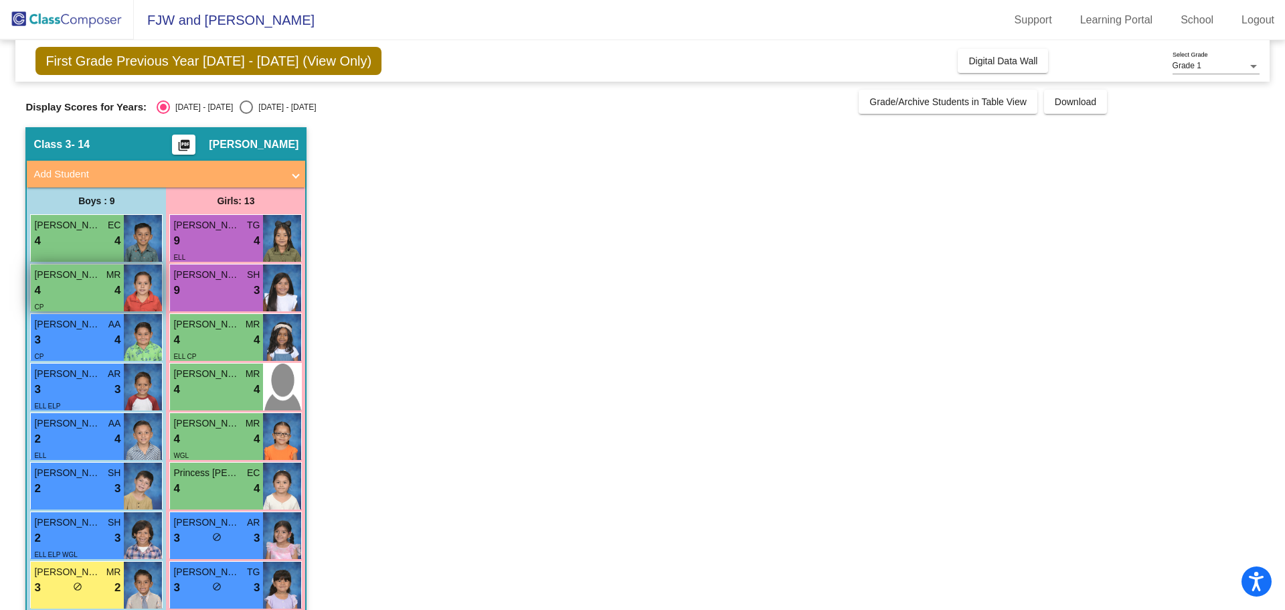
click at [90, 280] on span "[PERSON_NAME]" at bounding box center [67, 275] width 67 height 14
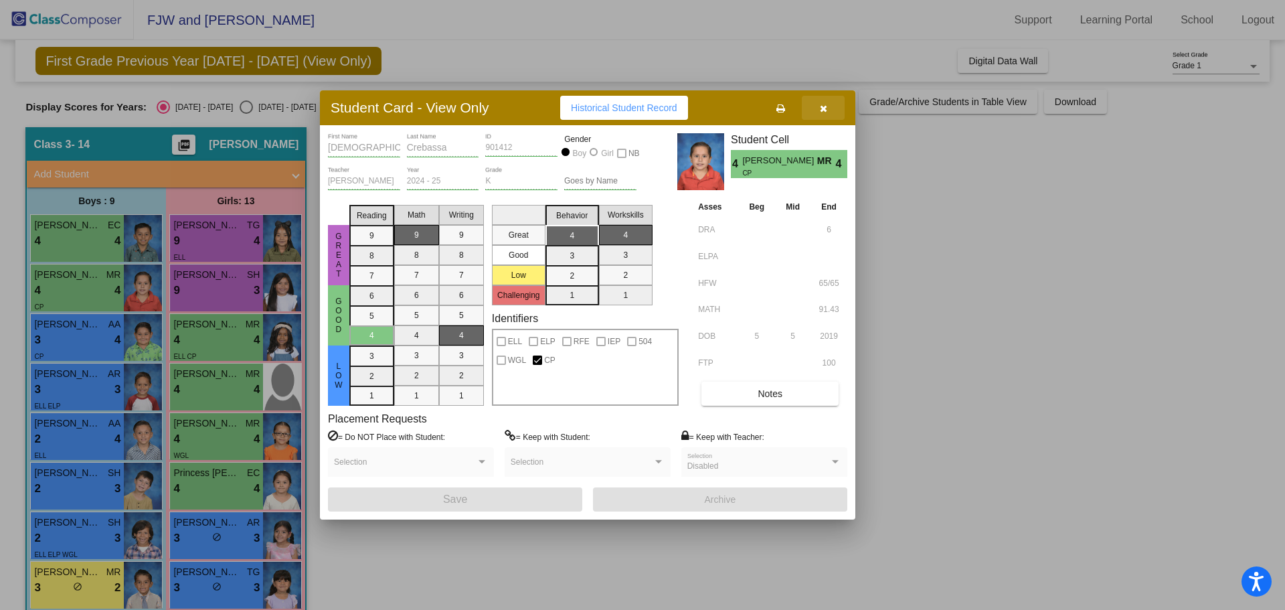
click at [821, 108] on icon "button" at bounding box center [823, 108] width 7 height 9
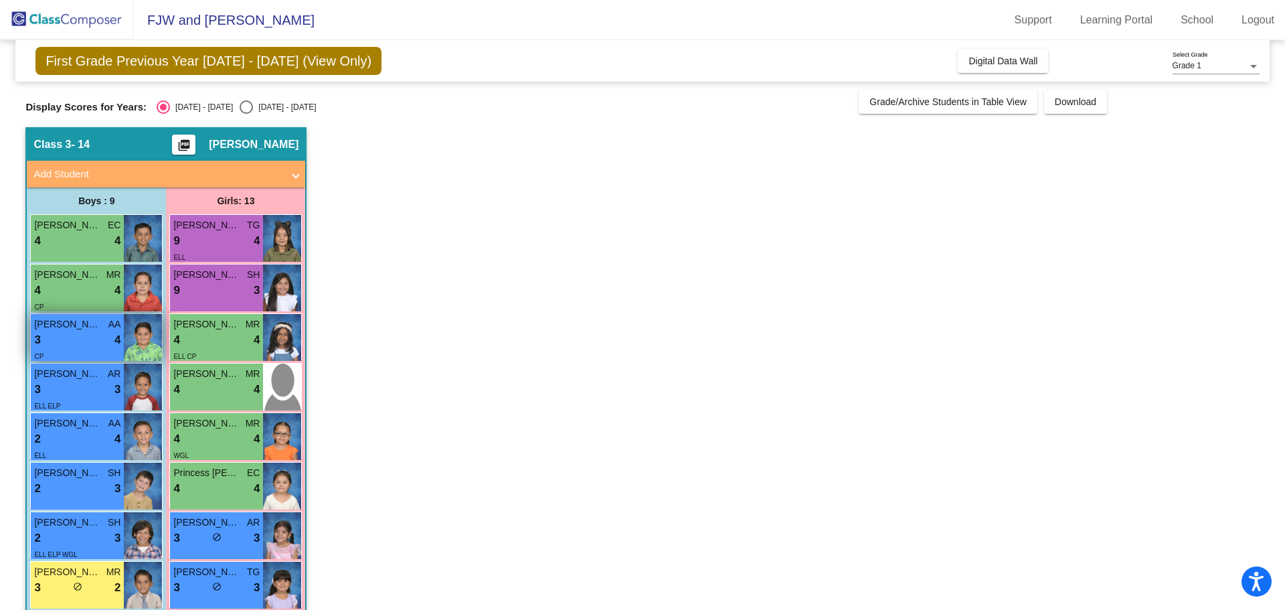
click at [114, 339] on span "4" at bounding box center [117, 339] width 6 height 17
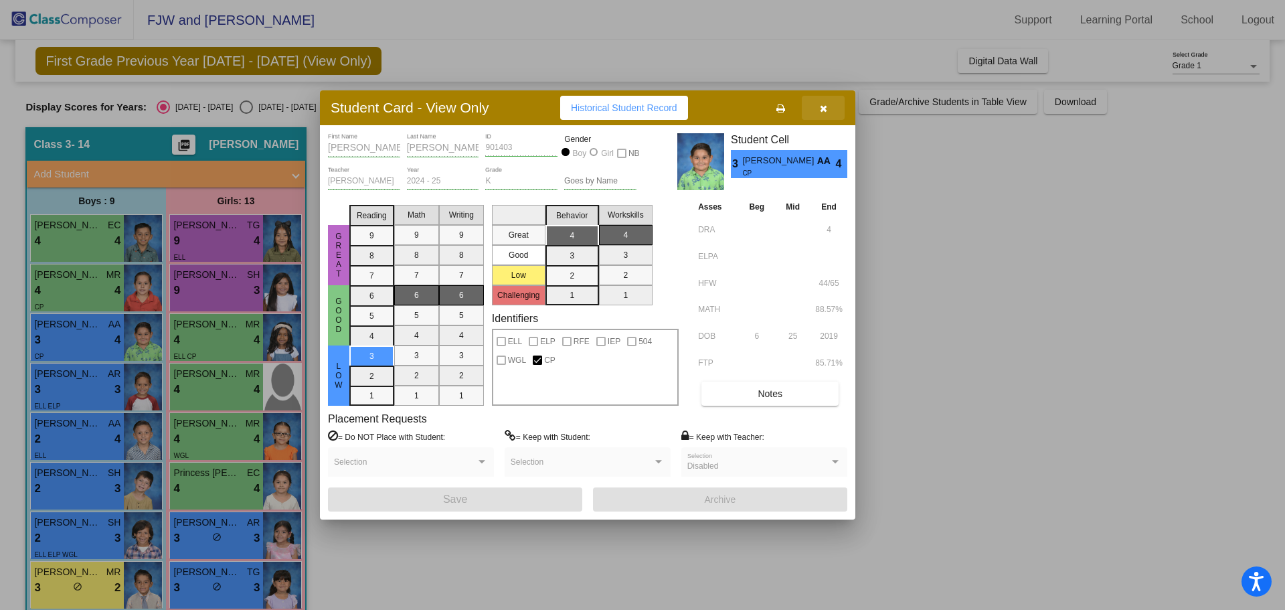
click at [829, 105] on button "button" at bounding box center [823, 108] width 43 height 24
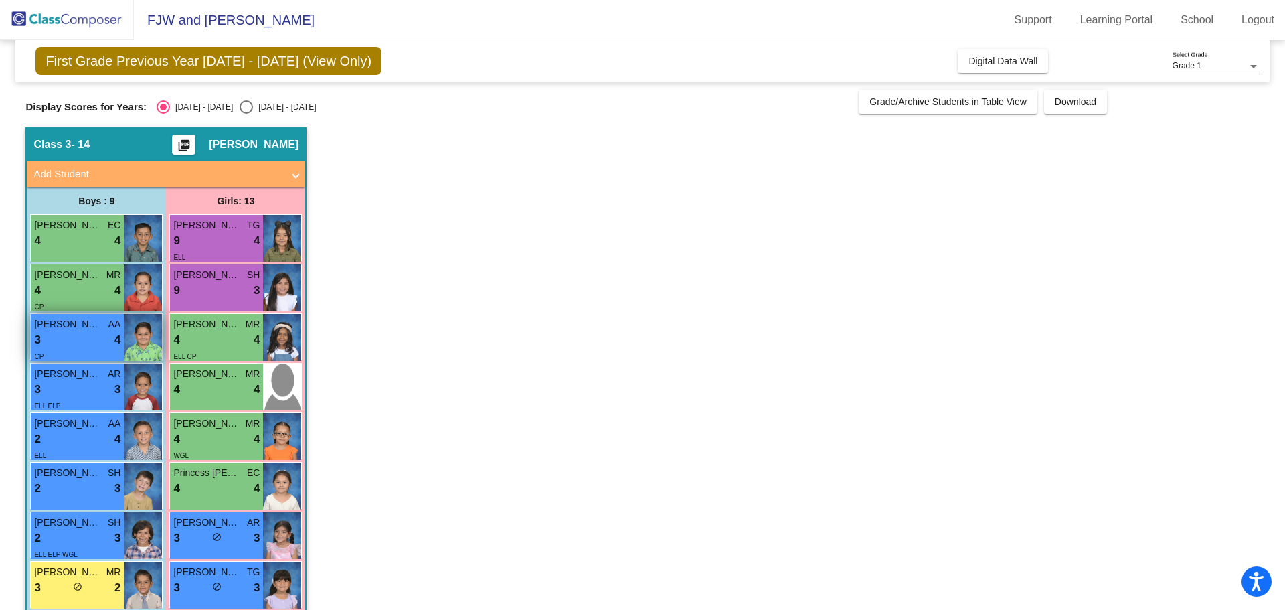
click at [72, 334] on div "3 lock do_not_disturb_alt 4" at bounding box center [77, 339] width 86 height 17
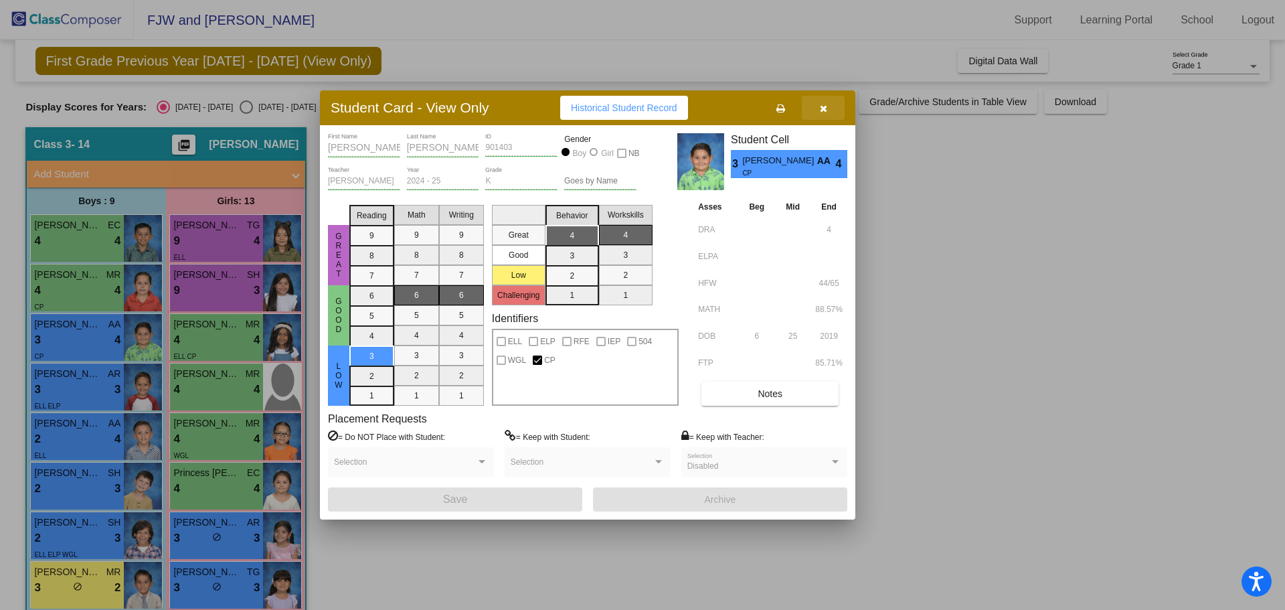
click at [820, 112] on icon "button" at bounding box center [823, 108] width 7 height 9
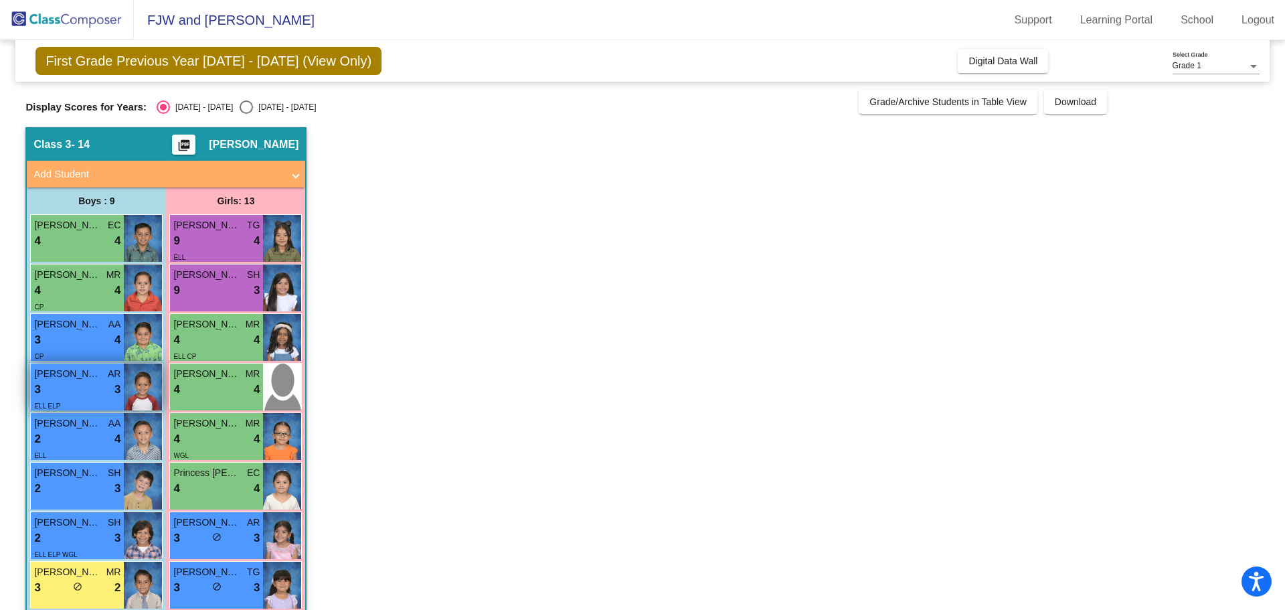
click at [119, 382] on span "3" at bounding box center [117, 389] width 6 height 17
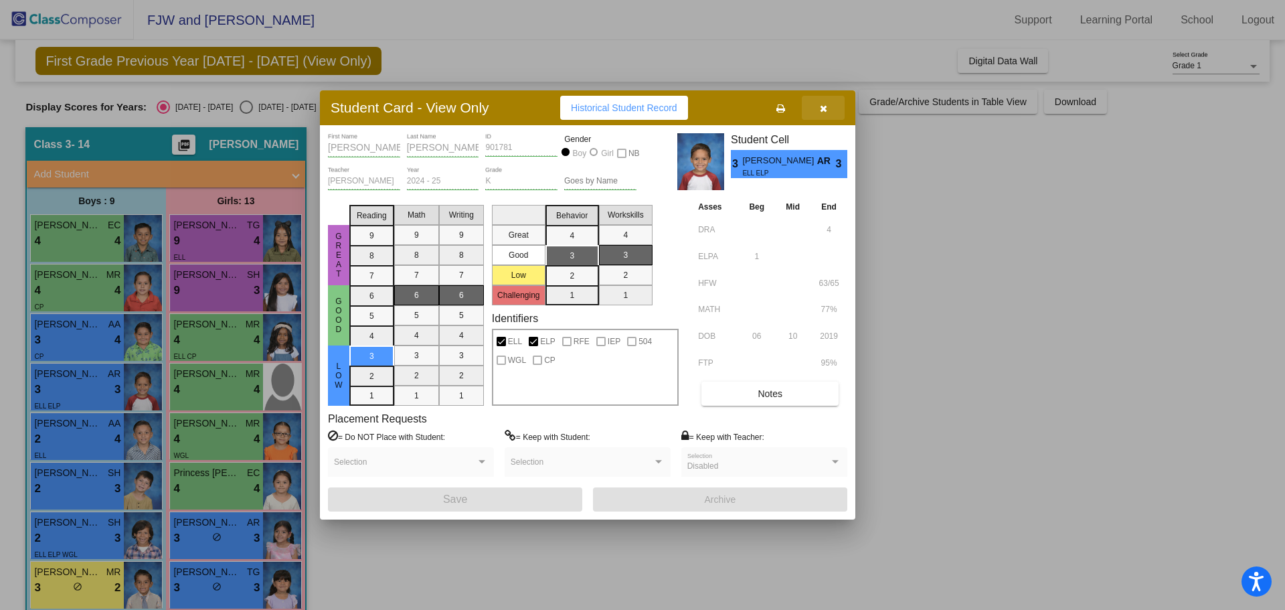
click at [825, 110] on icon "button" at bounding box center [823, 108] width 7 height 9
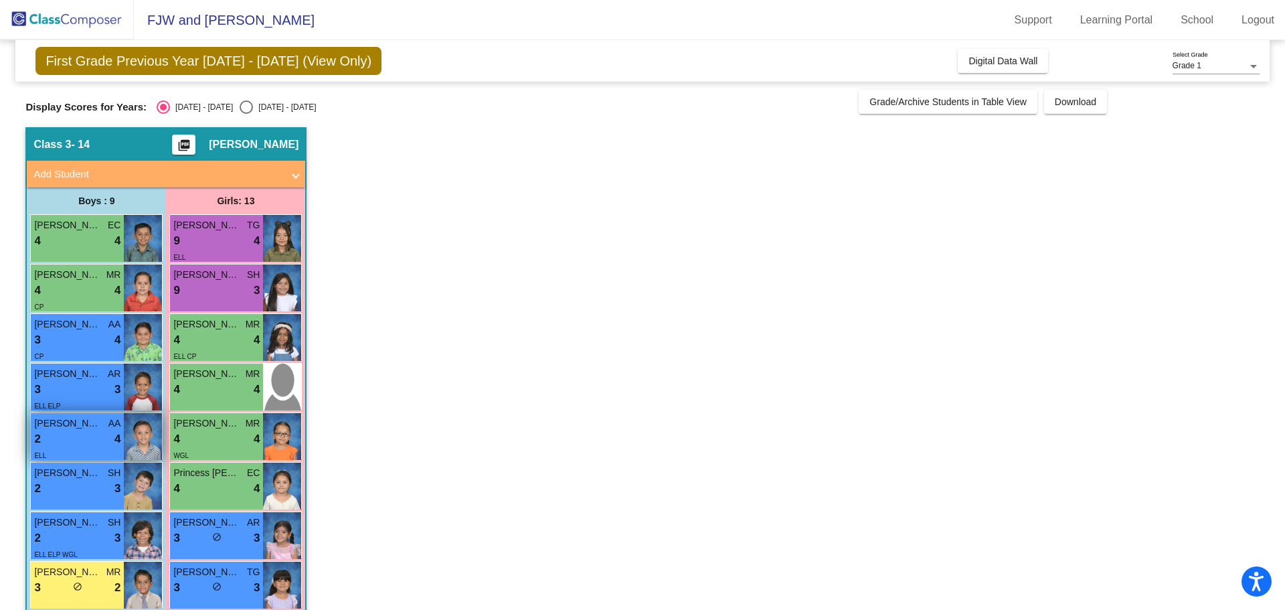
click at [90, 446] on div "2 lock do_not_disturb_alt 4" at bounding box center [77, 438] width 86 height 17
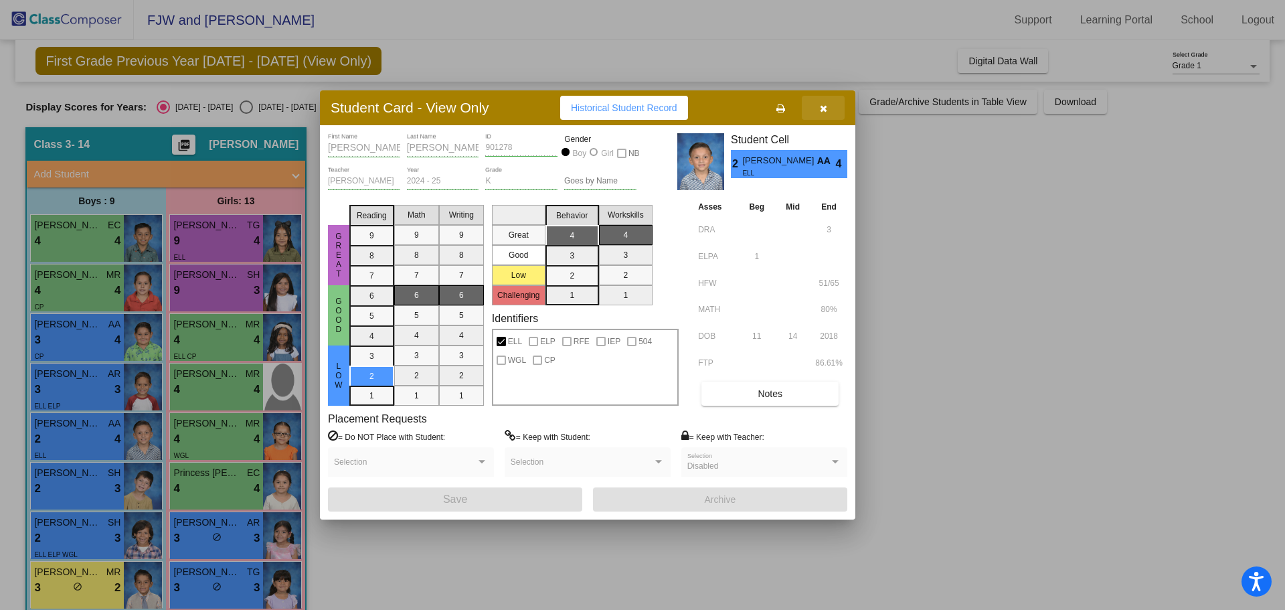
click at [824, 106] on icon "button" at bounding box center [823, 108] width 7 height 9
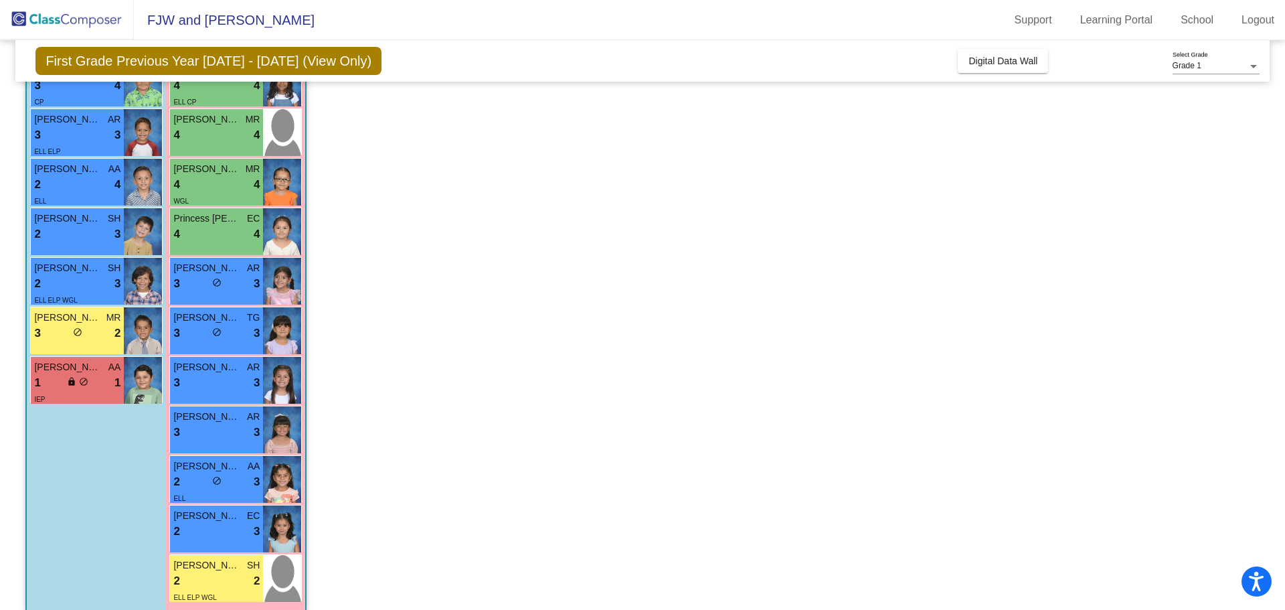
scroll to position [270, 0]
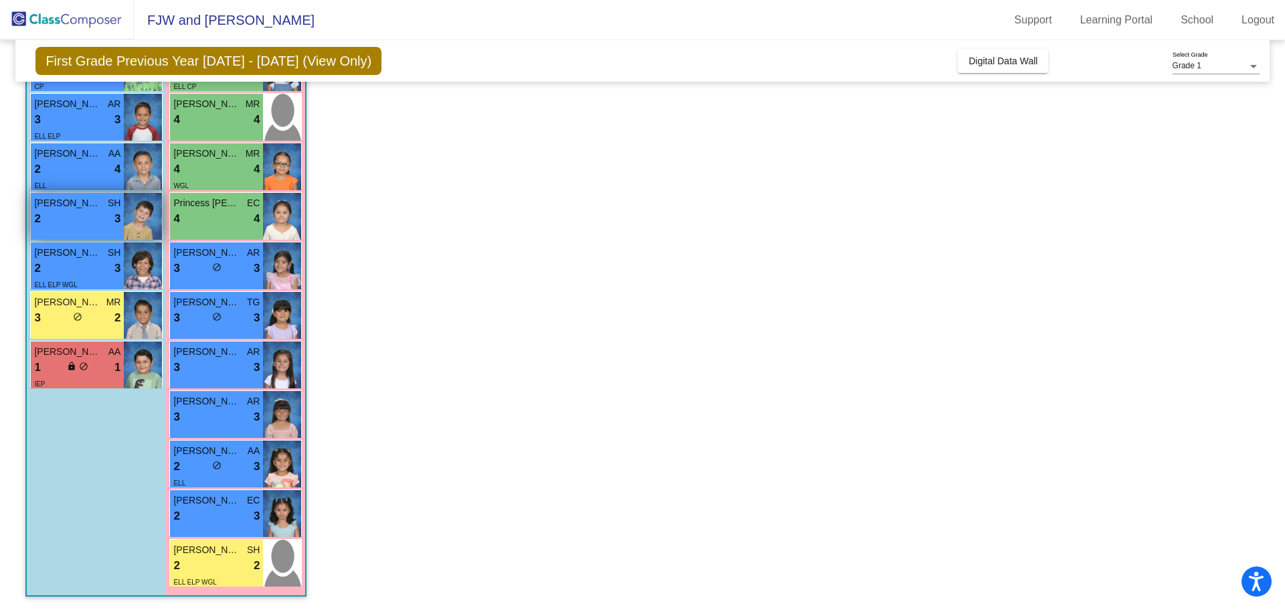
click at [113, 204] on span "SH" at bounding box center [114, 203] width 13 height 14
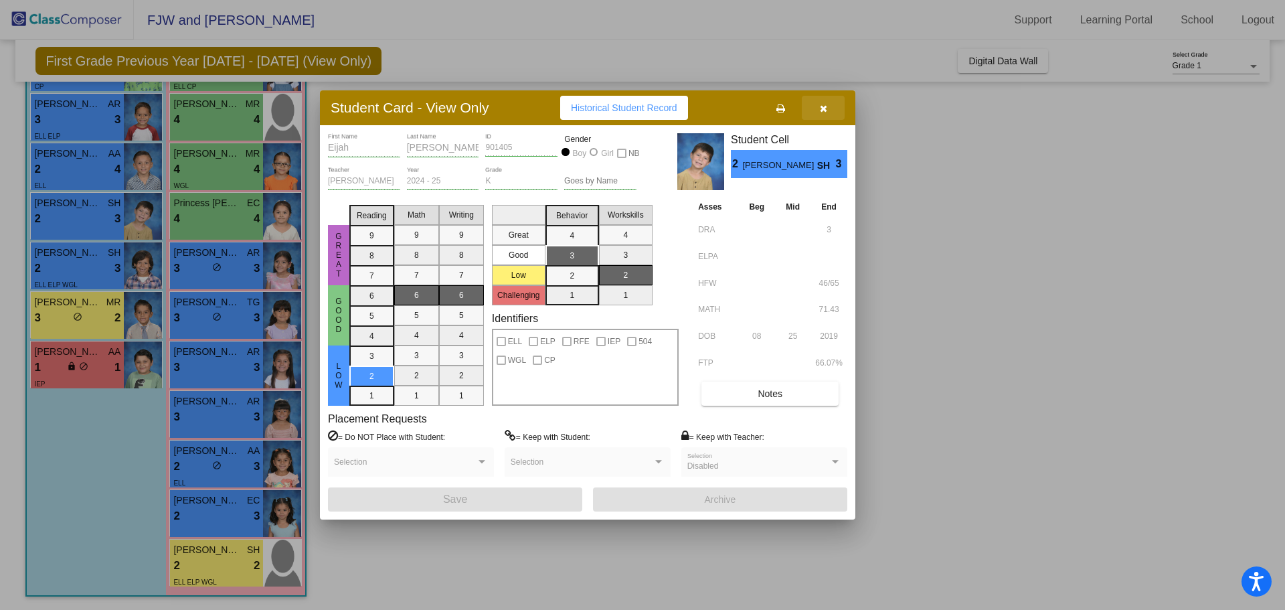
click at [826, 105] on icon "button" at bounding box center [823, 108] width 7 height 9
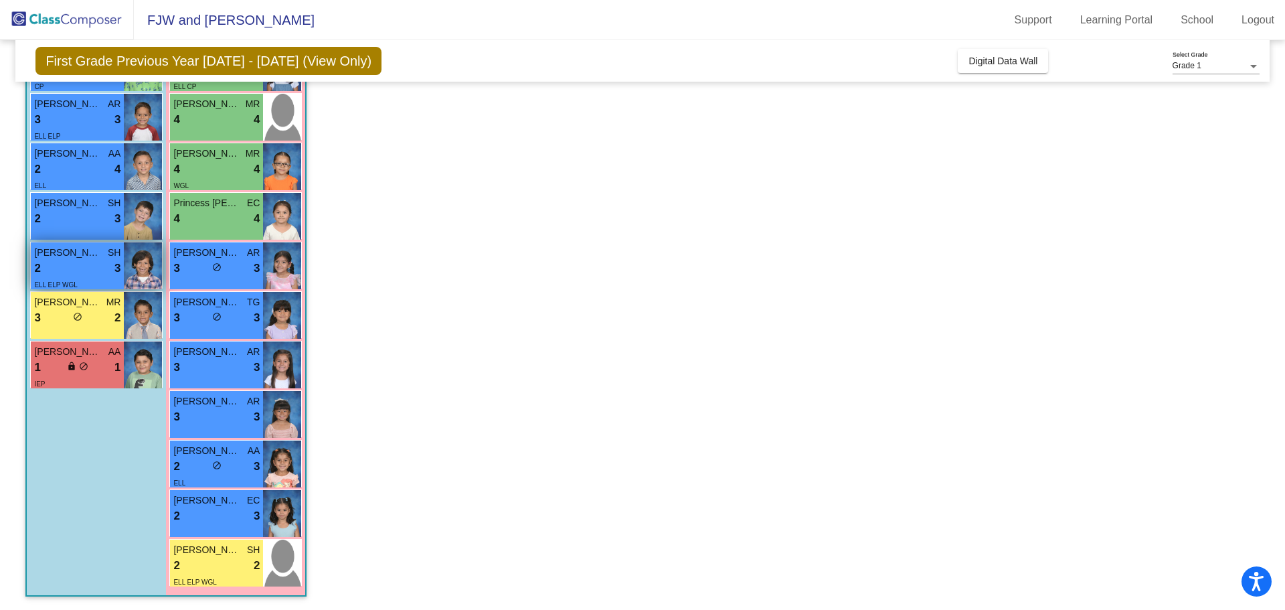
click at [100, 258] on span "[PERSON_NAME]" at bounding box center [67, 253] width 67 height 14
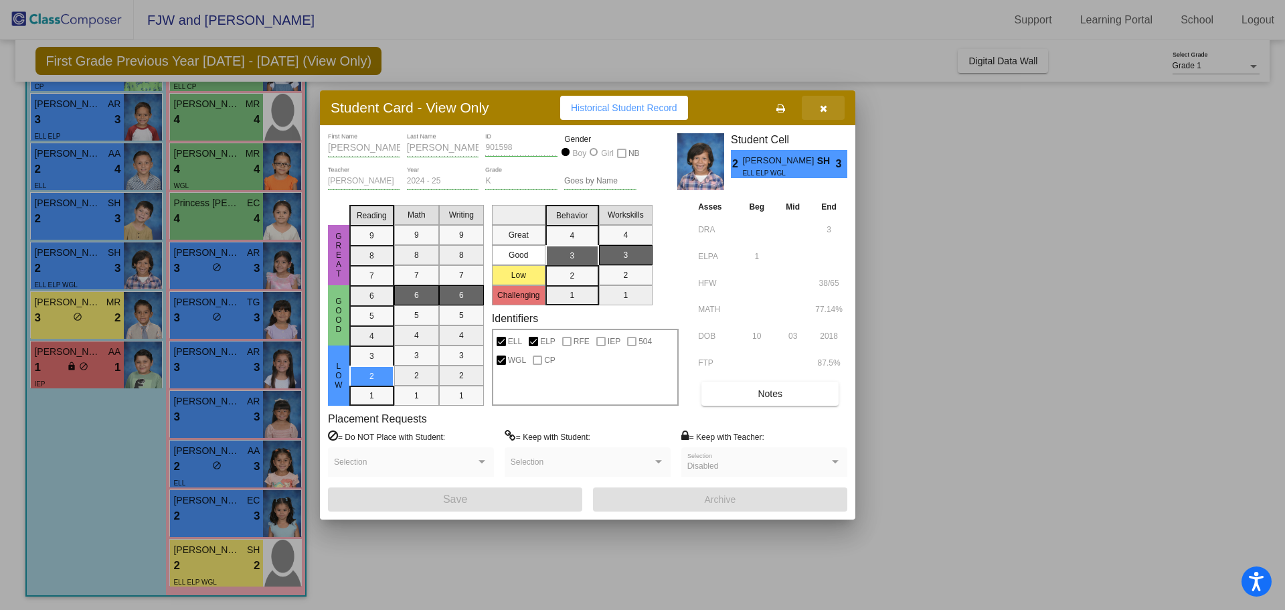
click at [823, 108] on icon "button" at bounding box center [823, 108] width 7 height 9
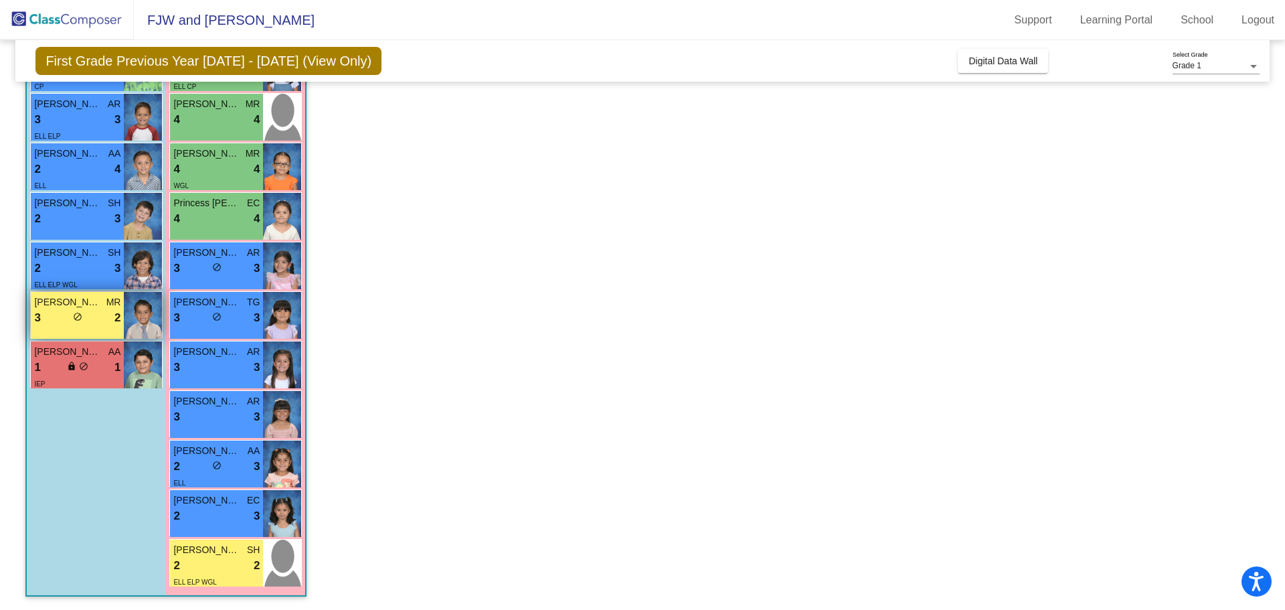
click at [70, 321] on div "3 lock do_not_disturb_alt 2" at bounding box center [77, 317] width 86 height 17
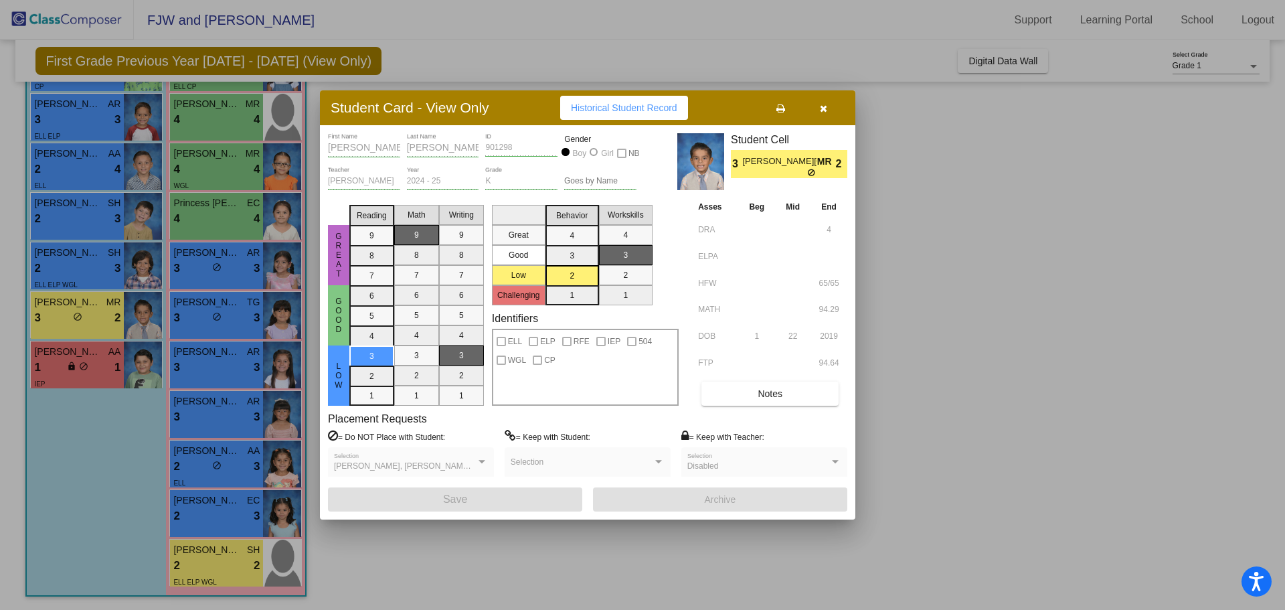
click at [821, 104] on icon "button" at bounding box center [823, 108] width 7 height 9
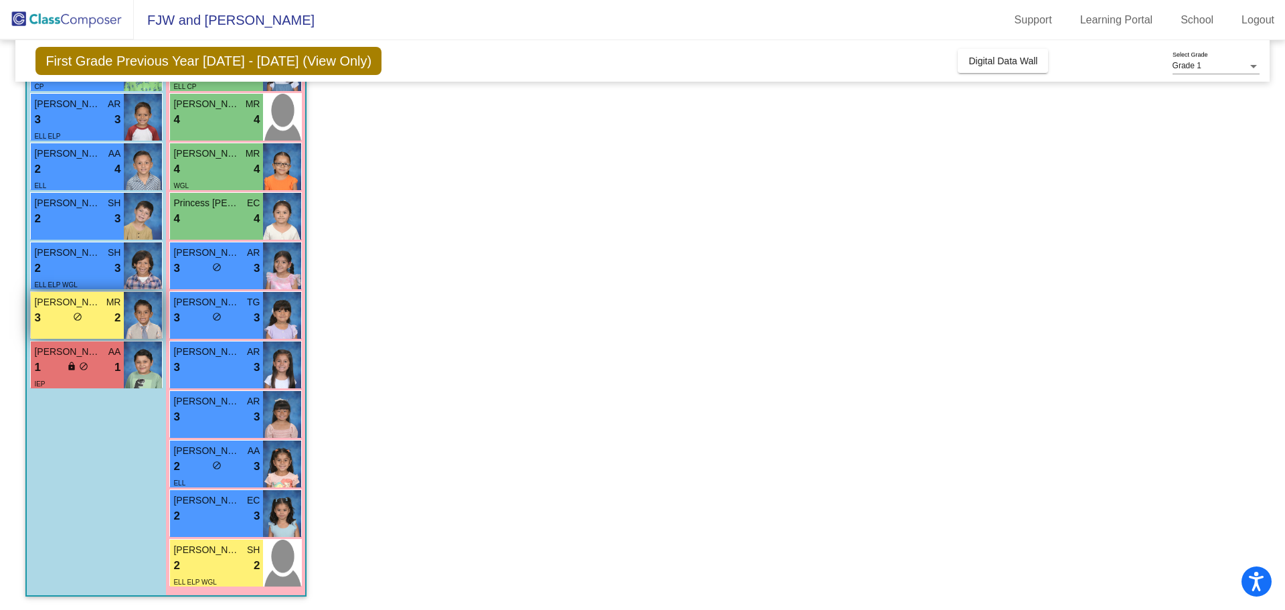
click at [62, 315] on div "3 lock do_not_disturb_alt 2" at bounding box center [77, 317] width 86 height 17
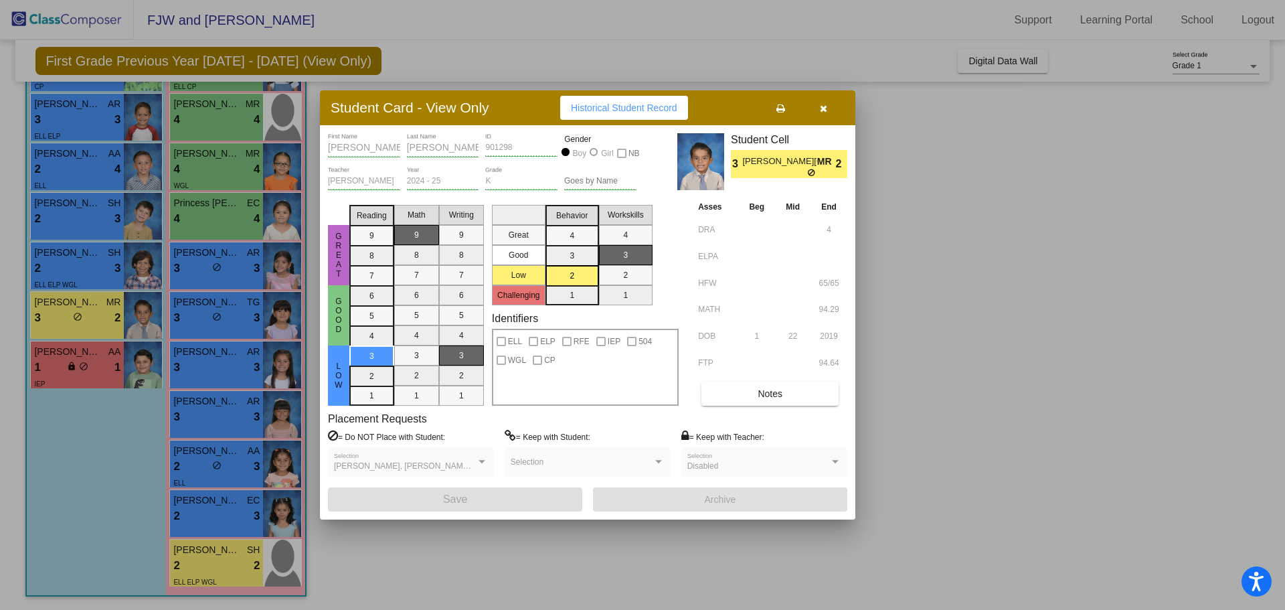
click at [822, 110] on icon "button" at bounding box center [823, 108] width 7 height 9
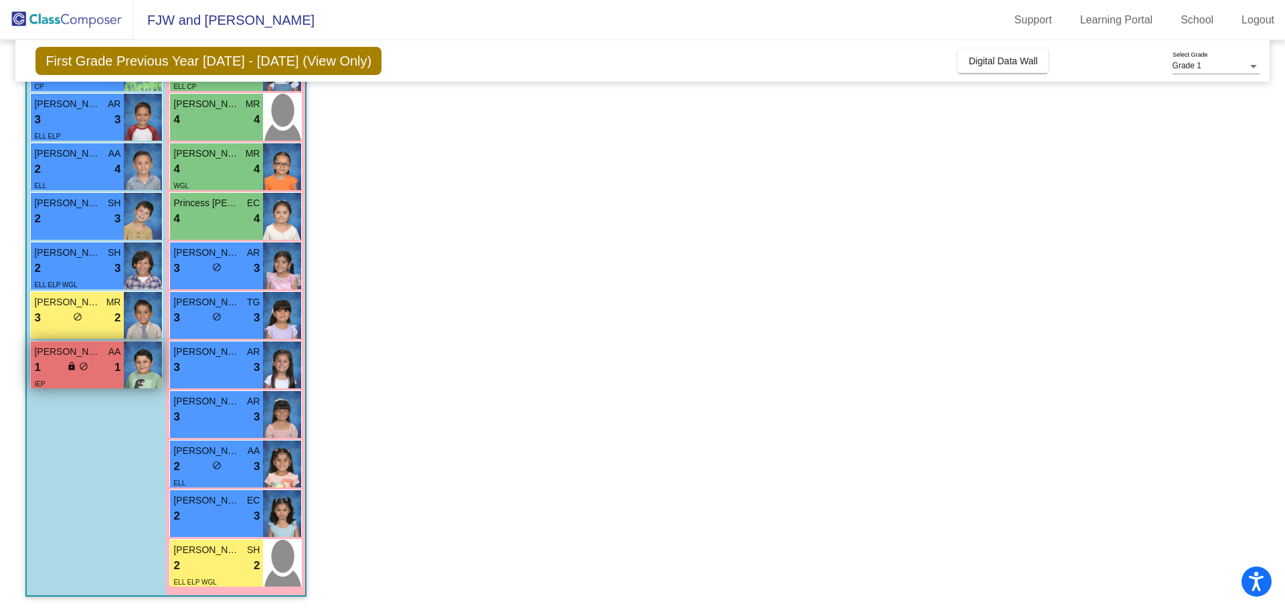
click at [78, 351] on span "[PERSON_NAME]" at bounding box center [67, 352] width 67 height 14
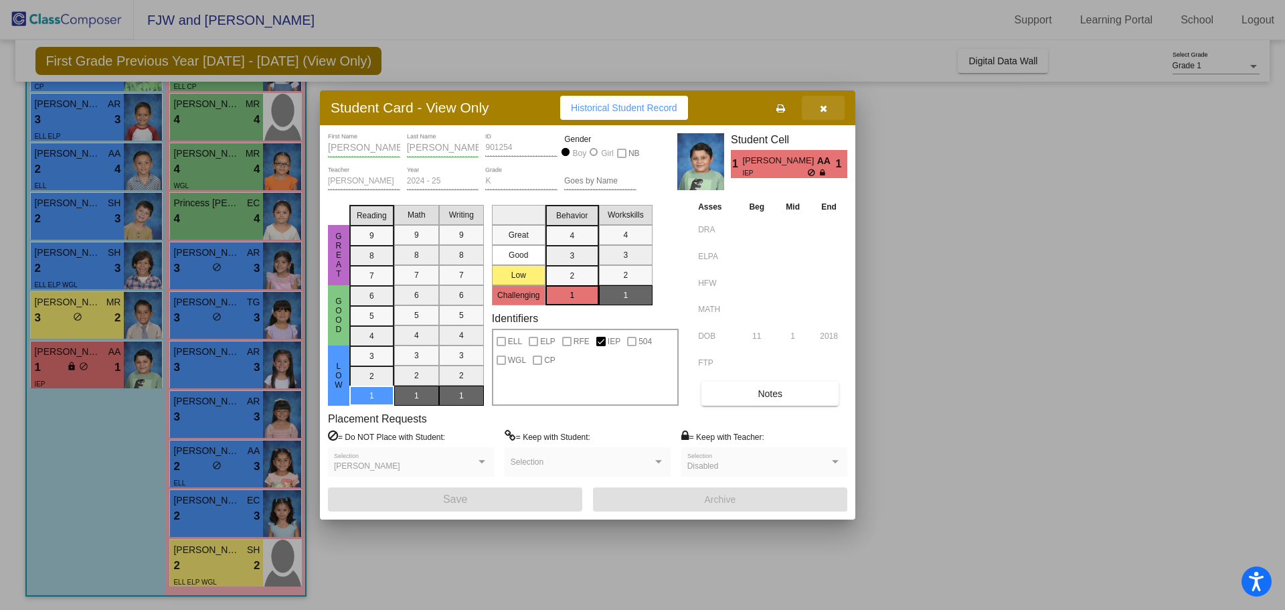
click at [823, 106] on icon "button" at bounding box center [823, 108] width 7 height 9
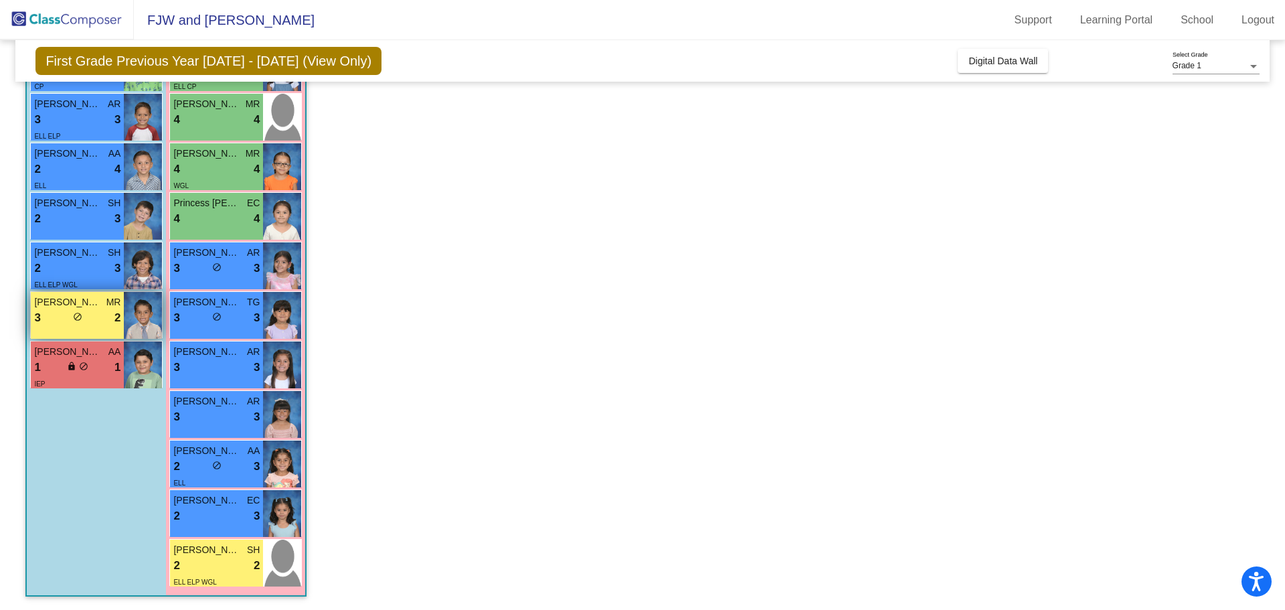
click at [63, 321] on div "3 lock do_not_disturb_alt 2" at bounding box center [77, 317] width 86 height 17
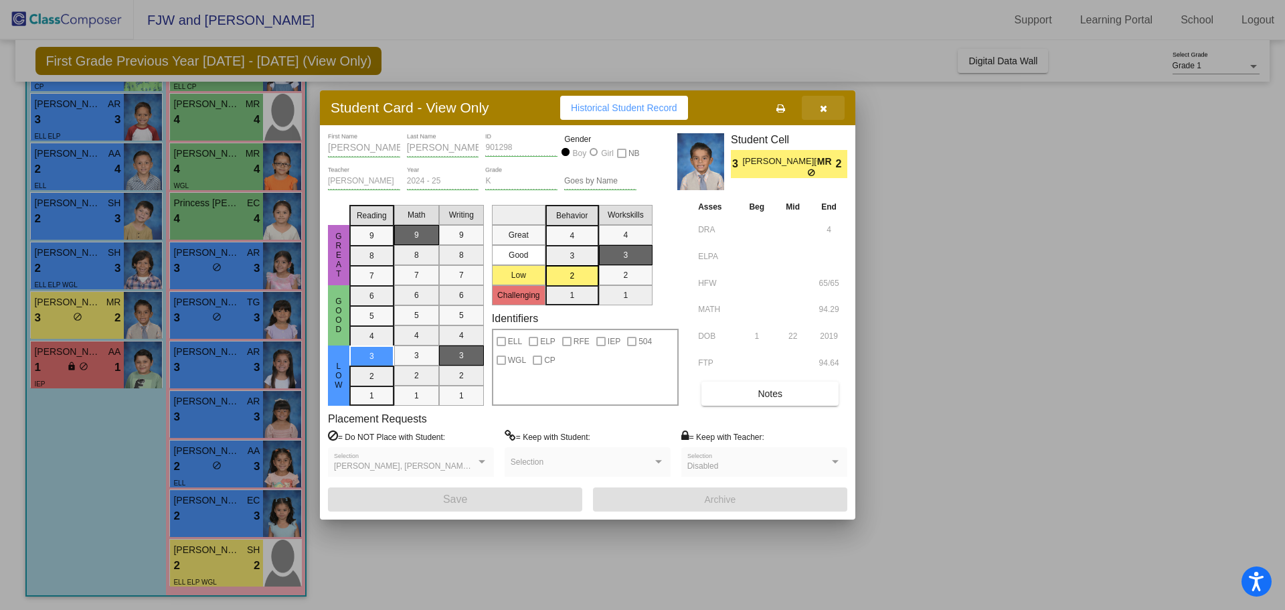
click at [825, 108] on icon "button" at bounding box center [823, 108] width 7 height 9
